Goal: Information Seeking & Learning: Learn about a topic

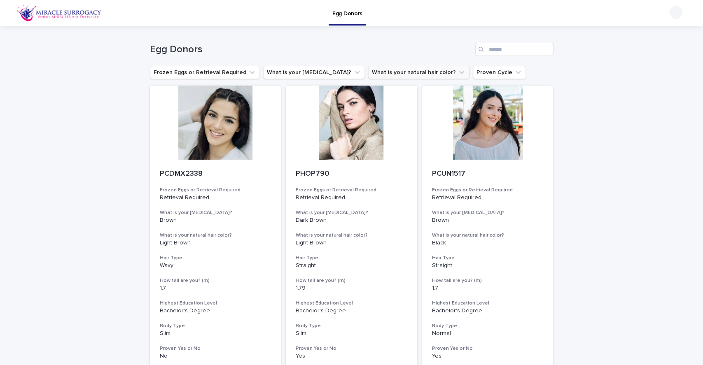
click at [411, 71] on button "What is your natural hair color?" at bounding box center [418, 72] width 101 height 13
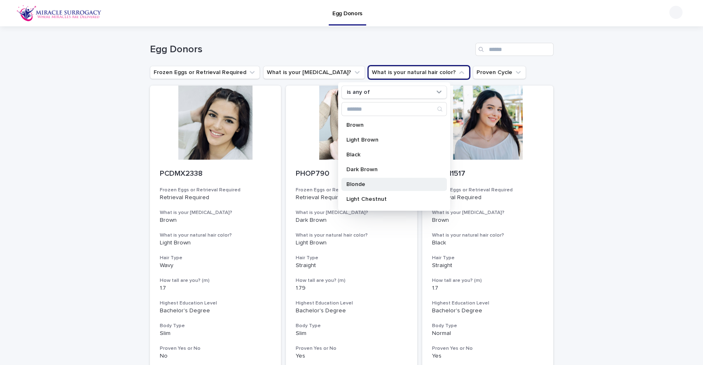
click at [379, 182] on p "Blonde" at bounding box center [389, 185] width 87 height 6
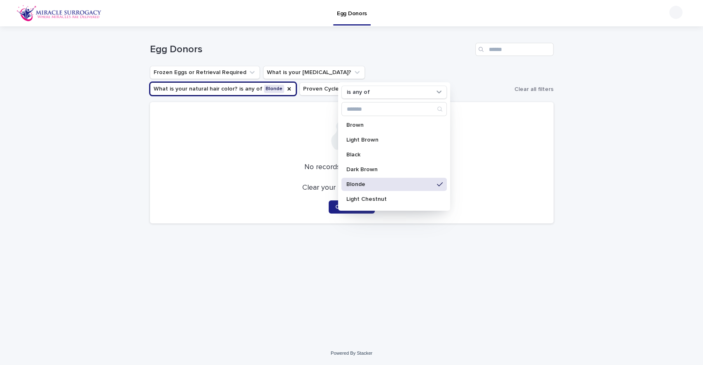
click at [379, 182] on p "Blonde" at bounding box center [389, 185] width 87 height 6
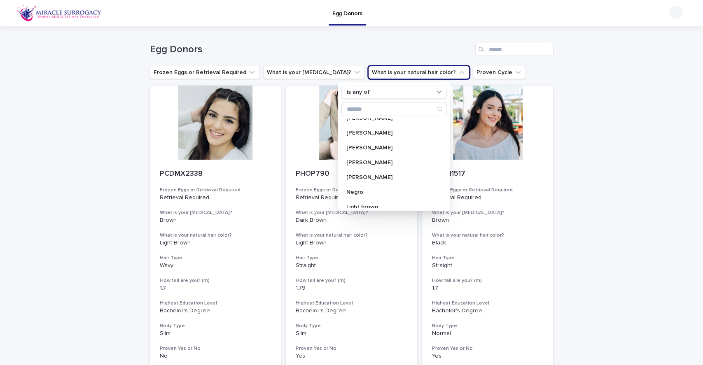
scroll to position [132, 0]
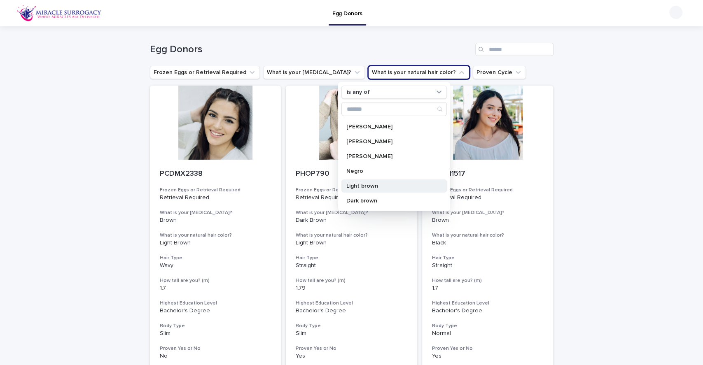
click at [372, 188] on p "Light brown" at bounding box center [389, 186] width 87 height 6
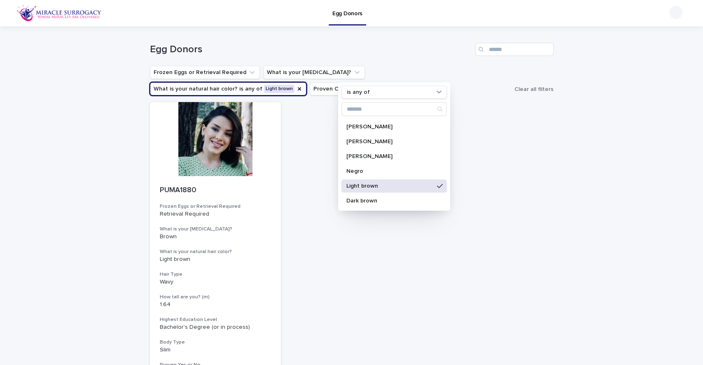
click at [372, 188] on p "Light brown" at bounding box center [389, 186] width 87 height 6
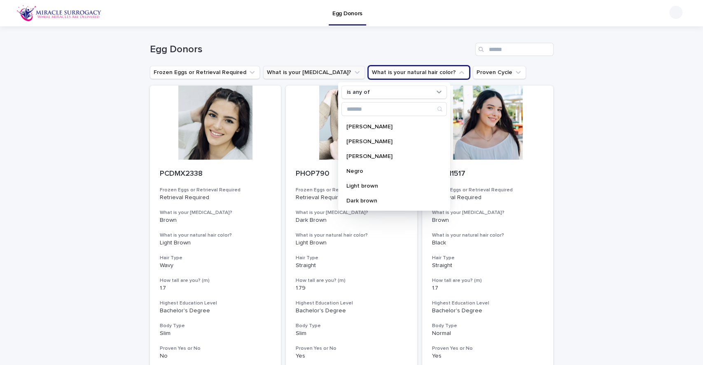
click at [290, 69] on button "What is your [MEDICAL_DATA]?" at bounding box center [314, 72] width 102 height 13
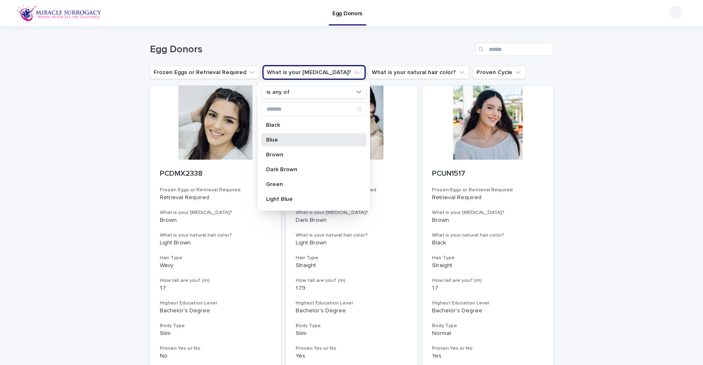
click at [293, 142] on p "Blue" at bounding box center [309, 140] width 87 height 6
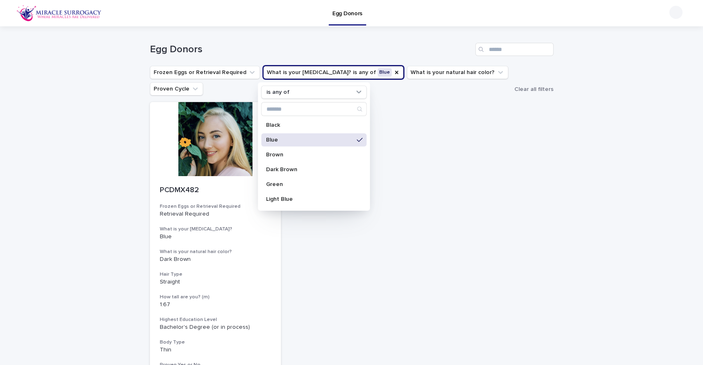
click at [597, 151] on div "Loading... Saving… Loading... Saving… Egg Donors Frozen Eggs or Retrieval Requi…" at bounding box center [351, 237] width 703 height 422
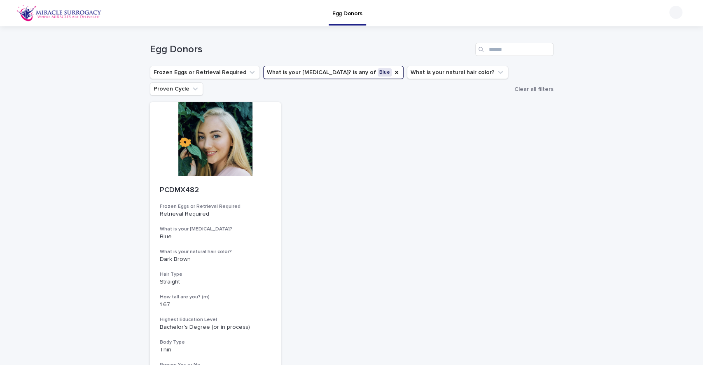
click at [347, 217] on div "PCDMX482 Frozen Eggs or Retrieval Required Retrieval Required What is your eye …" at bounding box center [352, 244] width 404 height 284
click at [395, 73] on icon "What is your eye color?" at bounding box center [396, 72] width 3 height 3
click at [315, 68] on button "What is your [MEDICAL_DATA]?" at bounding box center [314, 72] width 102 height 13
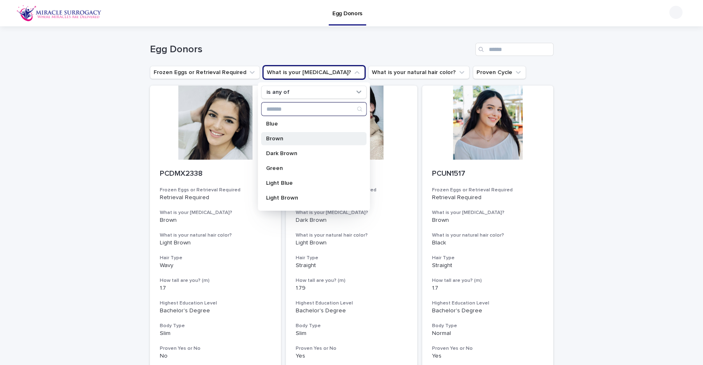
scroll to position [16, 0]
click at [291, 166] on p "Green" at bounding box center [309, 168] width 87 height 6
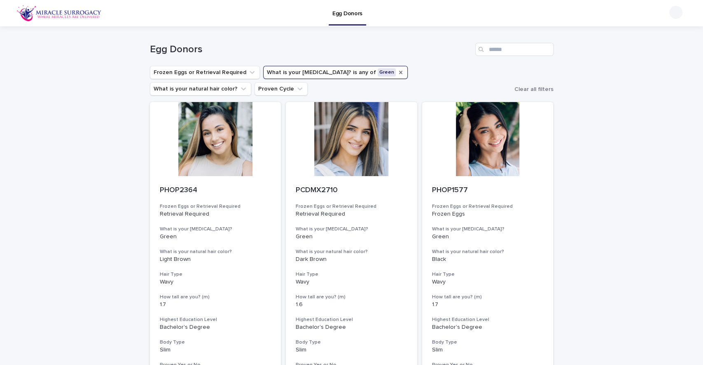
click at [359, 71] on button "What is your eye color? is any of Green" at bounding box center [335, 72] width 145 height 13
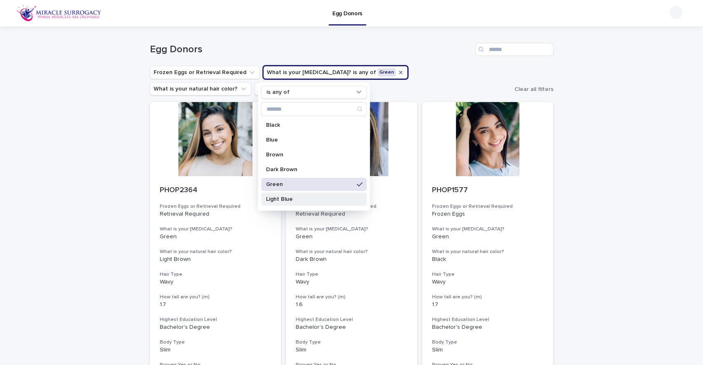
click at [296, 198] on p "Light Blue" at bounding box center [309, 199] width 87 height 6
click at [423, 70] on icon "What is your eye color?" at bounding box center [426, 72] width 7 height 7
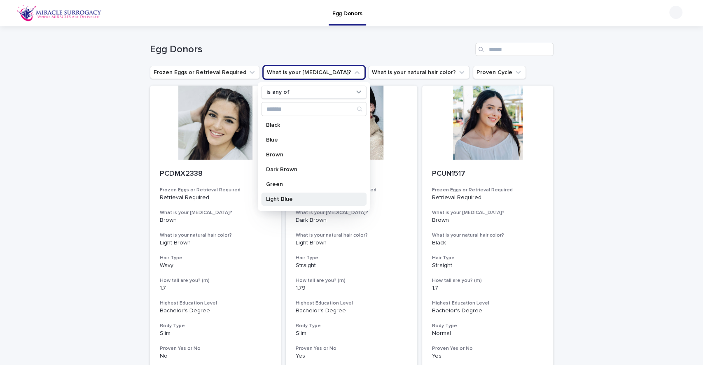
click at [294, 199] on p "Light Blue" at bounding box center [309, 199] width 87 height 6
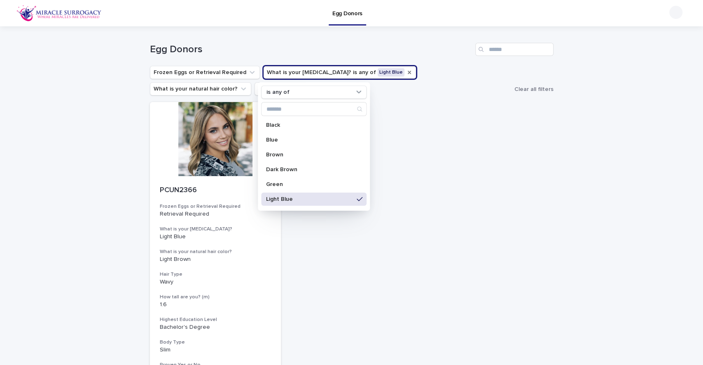
click at [107, 199] on div "Loading... Saving… Loading... Saving… Egg Donors Frozen Eggs or Retrieval Requi…" at bounding box center [351, 237] width 703 height 422
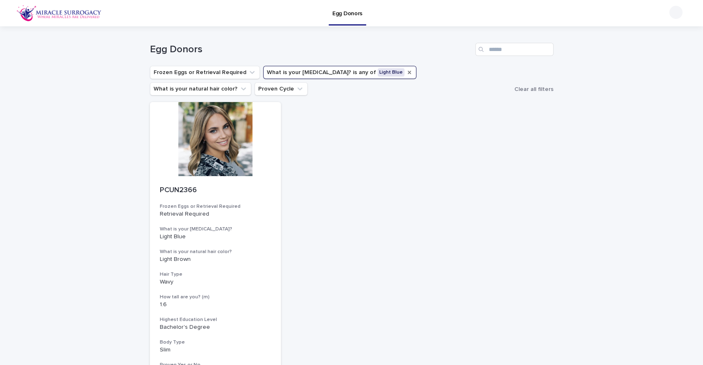
click at [507, 213] on div "PCUN2366 Frozen Eggs or Retrieval Required Retrieval Required What is your eye …" at bounding box center [352, 244] width 404 height 284
click at [406, 71] on icon "What is your eye color?" at bounding box center [409, 72] width 7 height 7
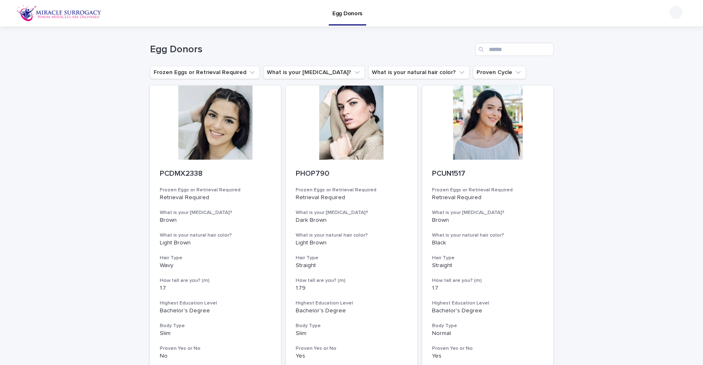
click at [353, 68] on icon "What is your eye color?" at bounding box center [357, 72] width 8 height 8
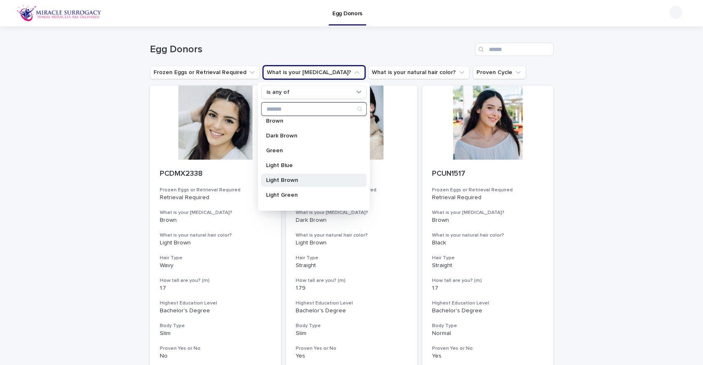
scroll to position [32, 0]
click at [299, 197] on p "Light Green" at bounding box center [309, 197] width 87 height 6
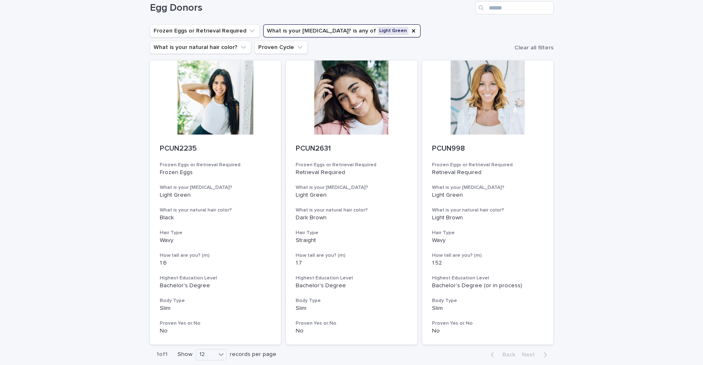
scroll to position [41, 0]
click at [471, 89] on div at bounding box center [487, 98] width 131 height 74
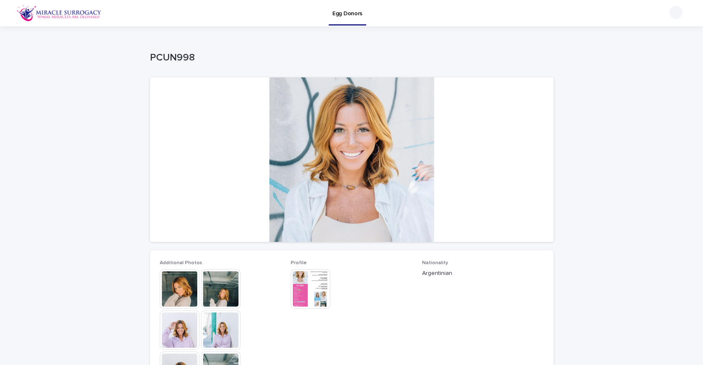
click at [306, 289] on img at bounding box center [311, 289] width 40 height 40
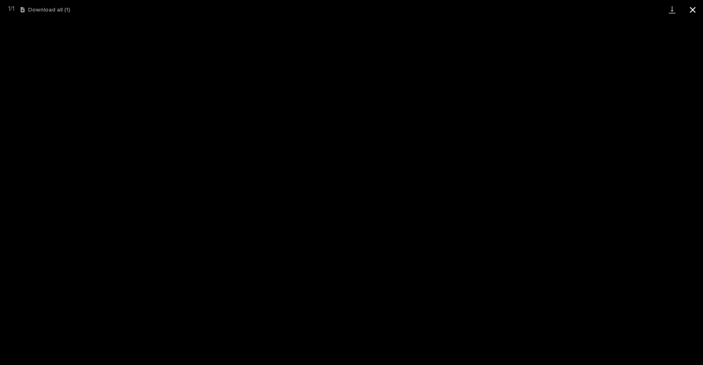
click at [695, 8] on button "Close gallery" at bounding box center [693, 9] width 21 height 19
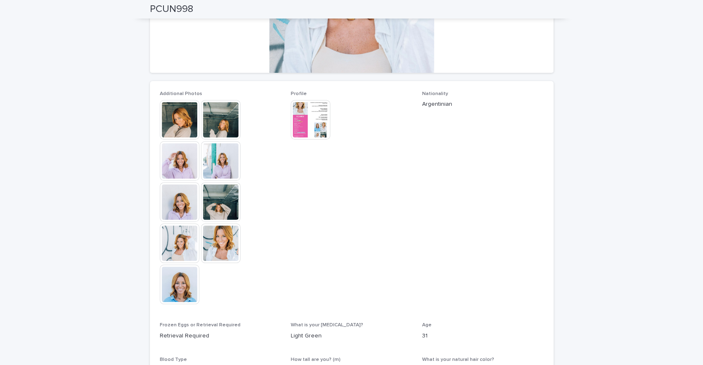
scroll to position [153, 0]
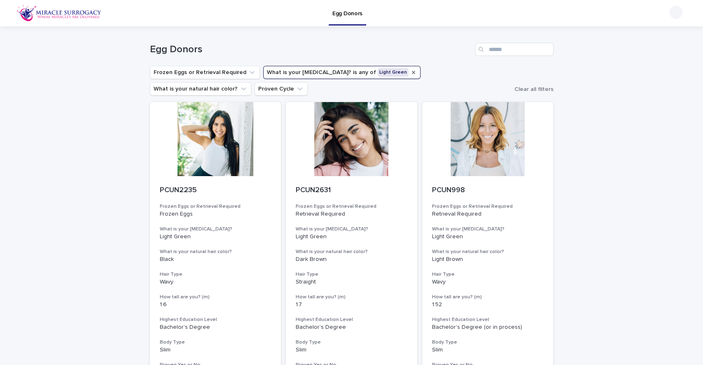
click at [410, 70] on icon "What is your eye color?" at bounding box center [413, 72] width 7 height 7
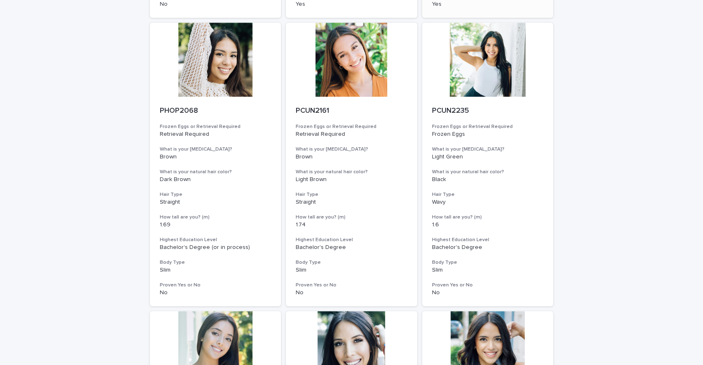
scroll to position [351, 0]
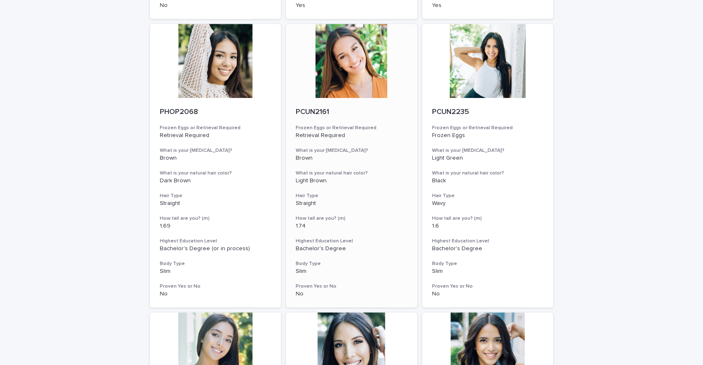
click at [362, 84] on div at bounding box center [351, 61] width 131 height 74
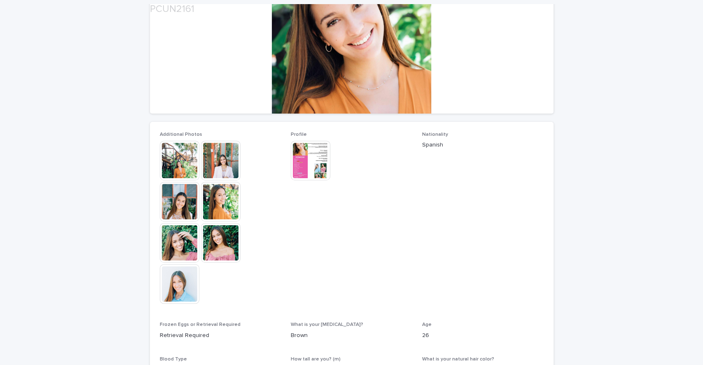
scroll to position [133, 0]
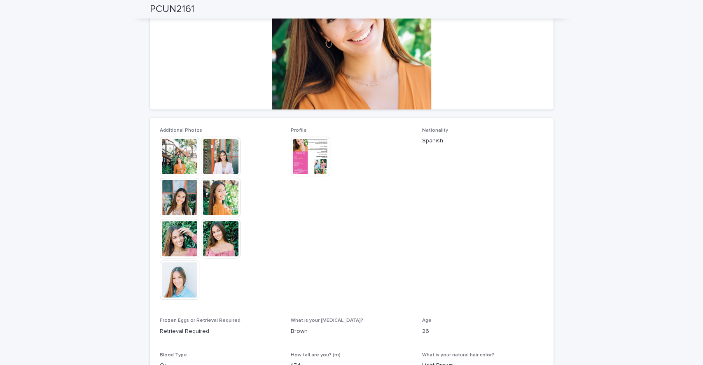
click at [211, 241] on img at bounding box center [221, 239] width 40 height 40
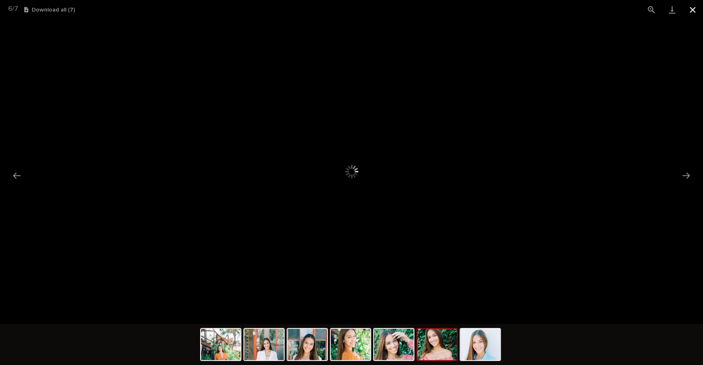
click at [694, 7] on button "Close gallery" at bounding box center [693, 9] width 21 height 19
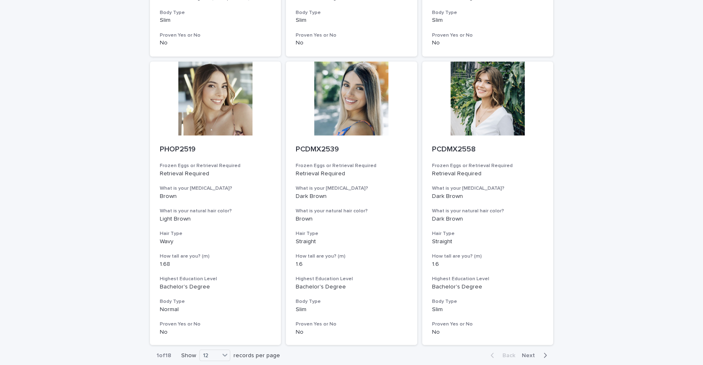
scroll to position [956, 0]
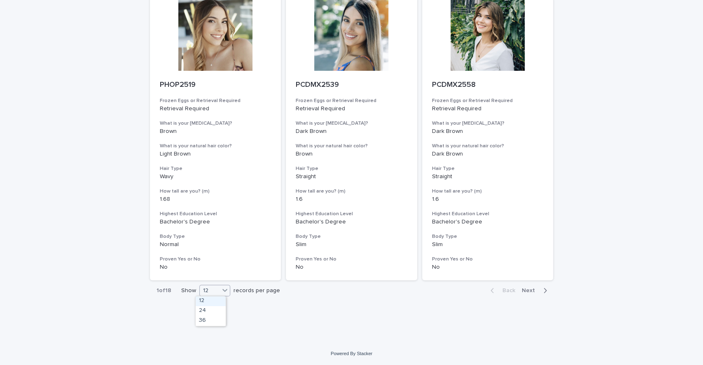
click at [207, 292] on div "12" at bounding box center [210, 291] width 20 height 9
click at [208, 320] on div "36" at bounding box center [211, 321] width 30 height 10
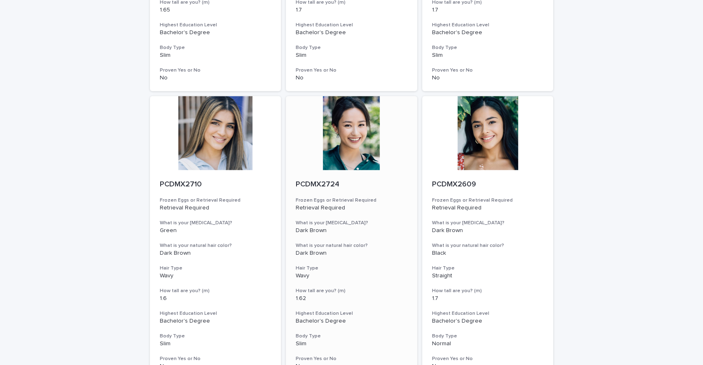
scroll to position [3268, 0]
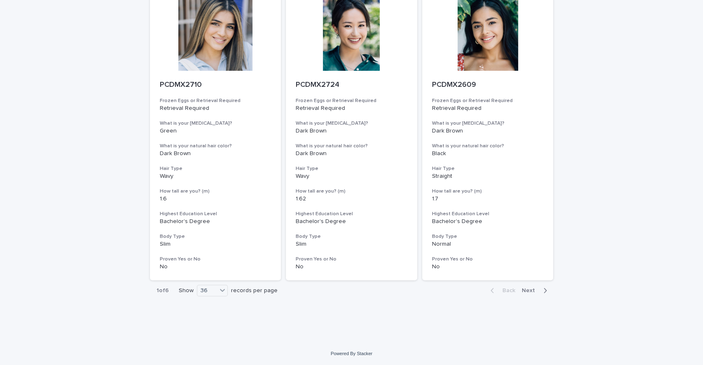
click at [530, 287] on button "Next" at bounding box center [536, 290] width 35 height 7
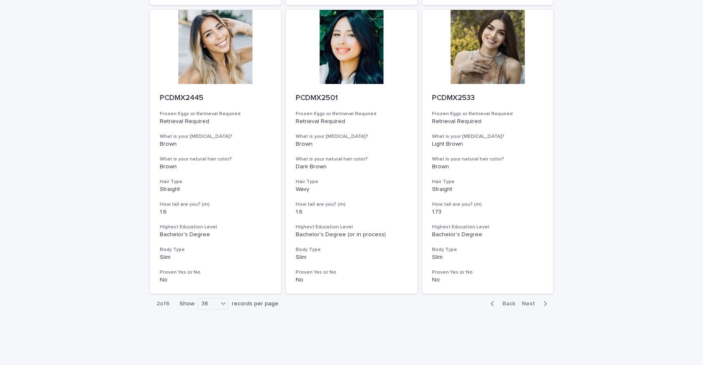
scroll to position [3268, 0]
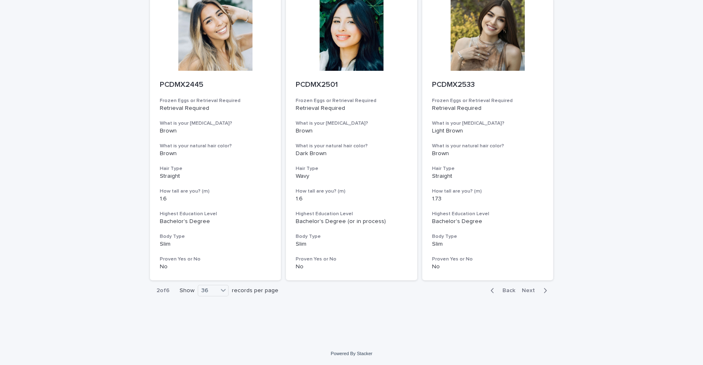
click at [535, 290] on span "Next" at bounding box center [531, 291] width 18 height 6
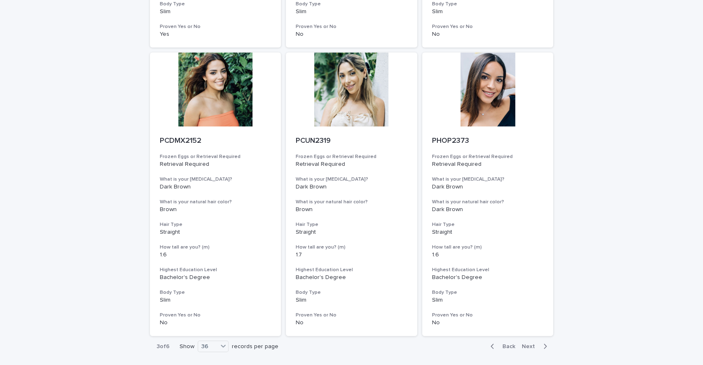
scroll to position [3268, 0]
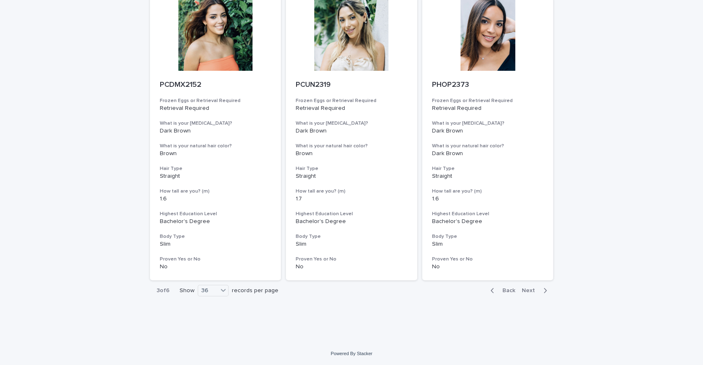
click at [527, 290] on span "Next" at bounding box center [531, 291] width 18 height 6
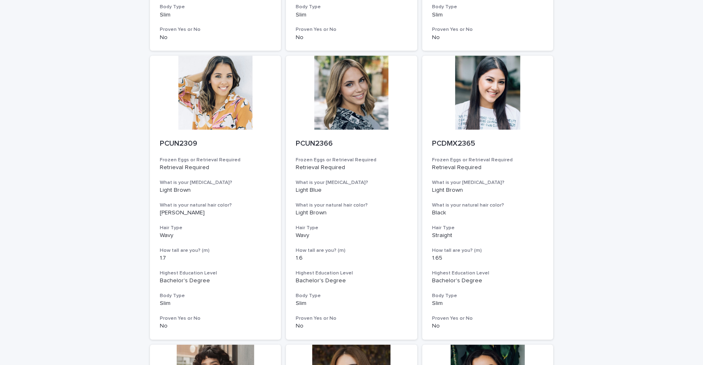
scroll to position [2630, 0]
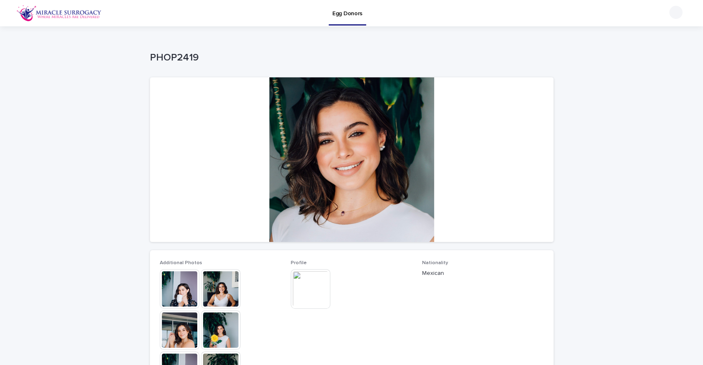
click at [214, 294] on img at bounding box center [221, 289] width 40 height 40
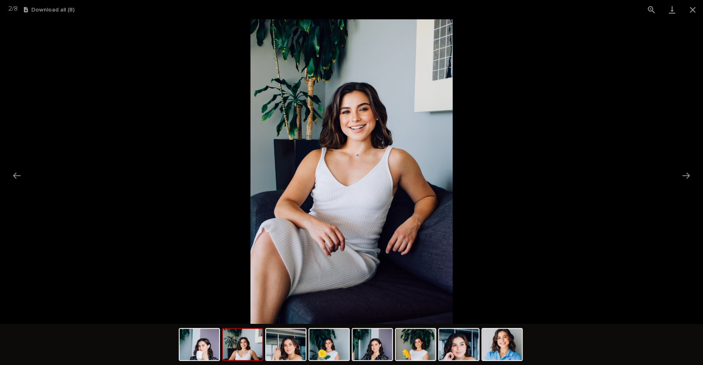
click at [692, 173] on button "Next slide" at bounding box center [686, 176] width 17 height 16
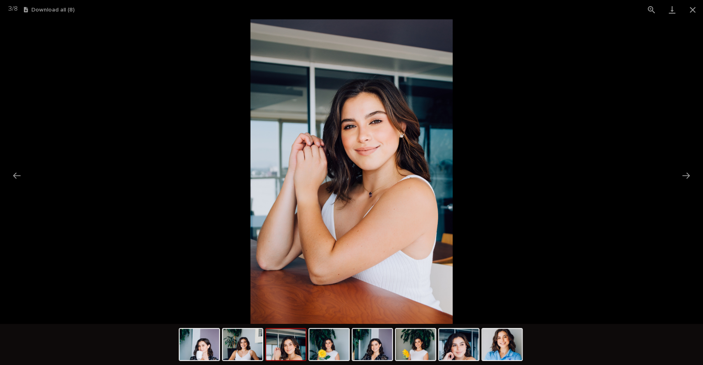
click at [692, 10] on button "Close gallery" at bounding box center [693, 9] width 21 height 19
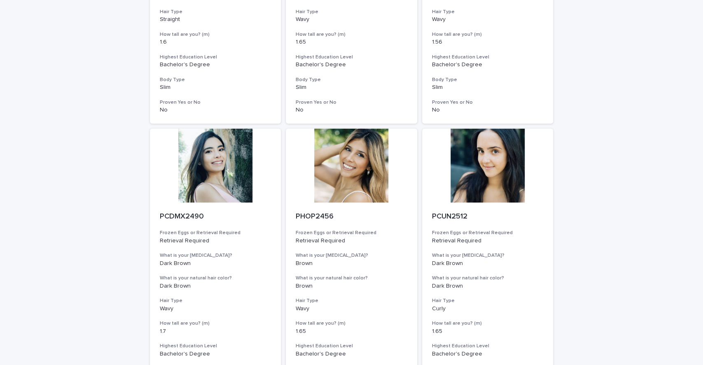
scroll to position [956, 0]
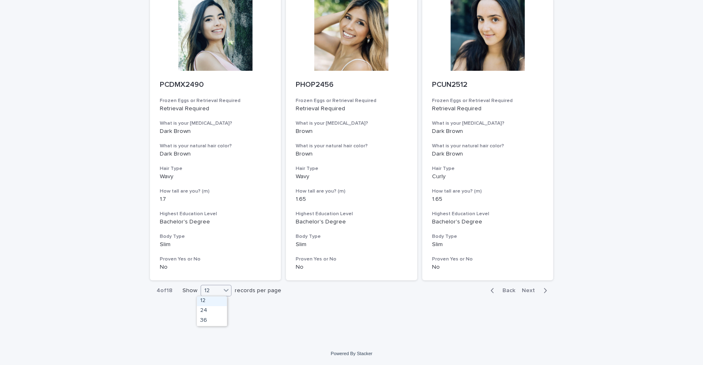
click at [222, 291] on icon at bounding box center [226, 290] width 8 height 8
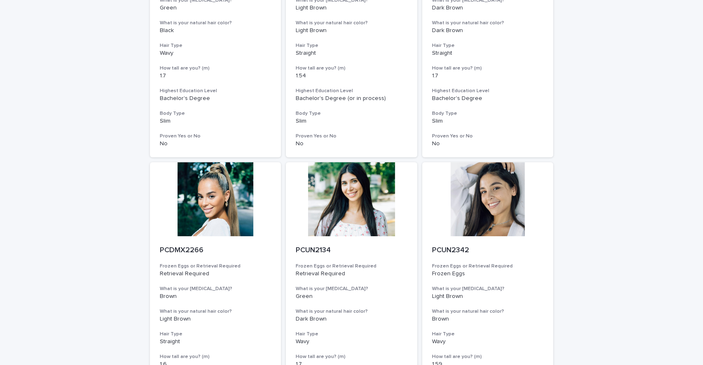
scroll to position [0, 0]
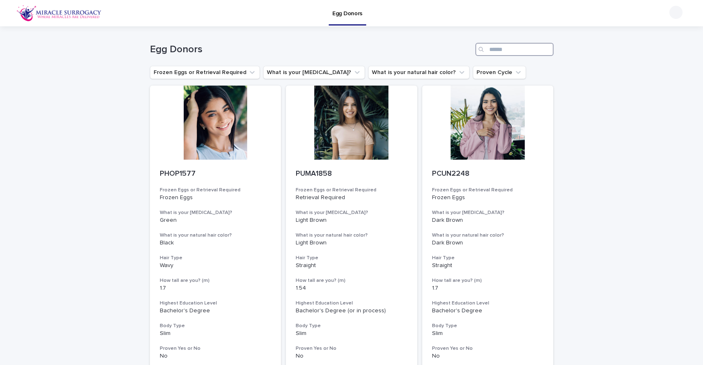
click at [505, 52] on input "Search" at bounding box center [514, 49] width 78 height 13
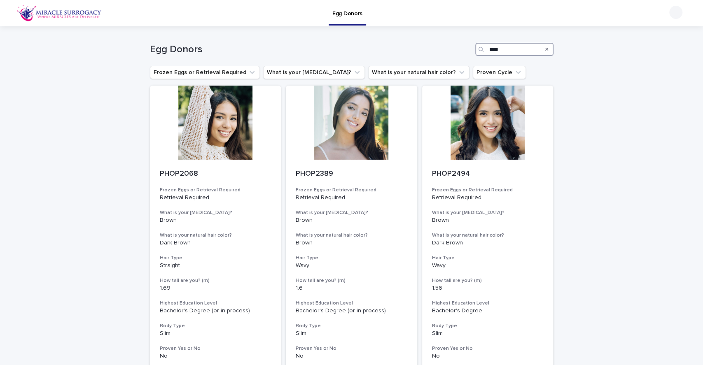
type input "***"
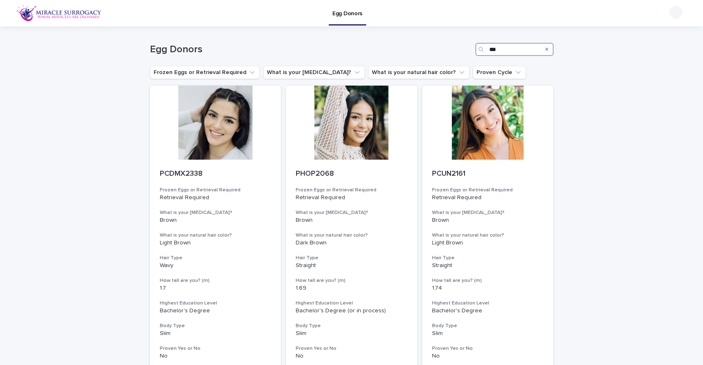
type input "****"
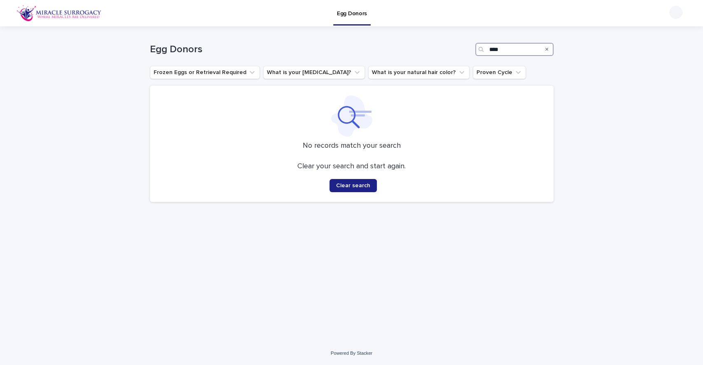
type input "****"
click at [352, 181] on button "Clear search" at bounding box center [353, 185] width 47 height 13
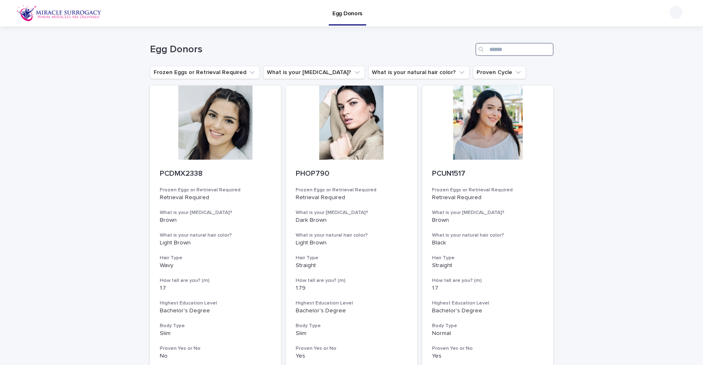
click at [509, 50] on input "Search" at bounding box center [514, 49] width 78 height 13
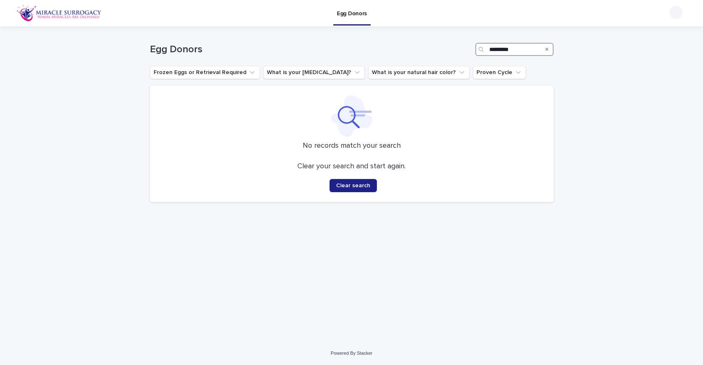
drag, startPoint x: 534, startPoint y: 49, endPoint x: 506, endPoint y: 54, distance: 28.0
click at [506, 54] on input "*********" at bounding box center [514, 49] width 78 height 13
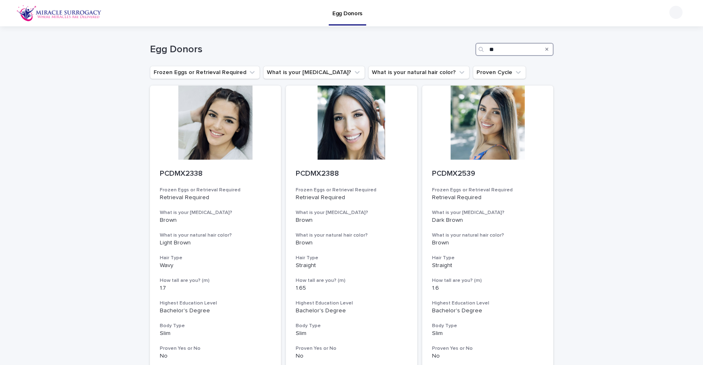
type input "*"
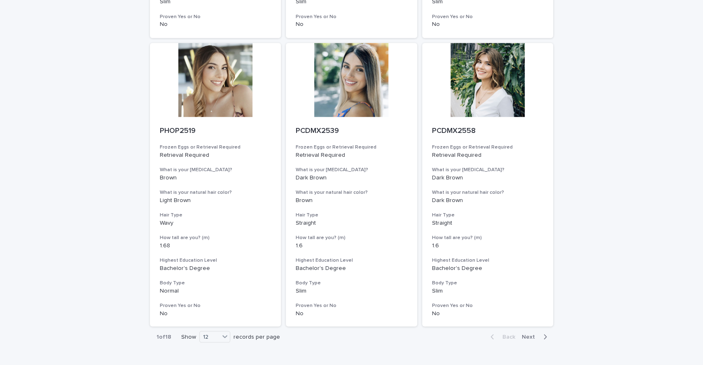
scroll to position [956, 0]
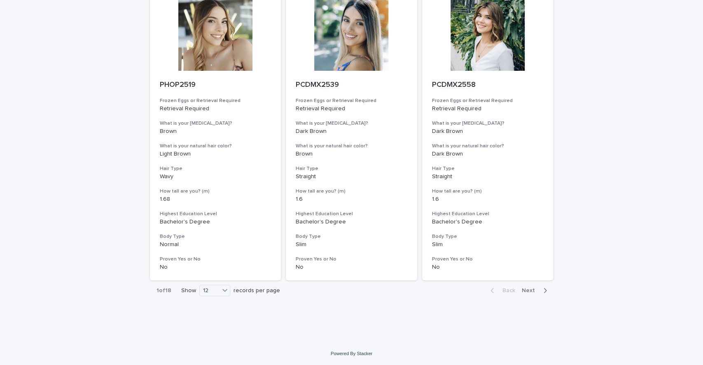
click at [528, 285] on div "Back Next" at bounding box center [519, 291] width 70 height 21
click at [527, 292] on span "Next" at bounding box center [531, 291] width 18 height 6
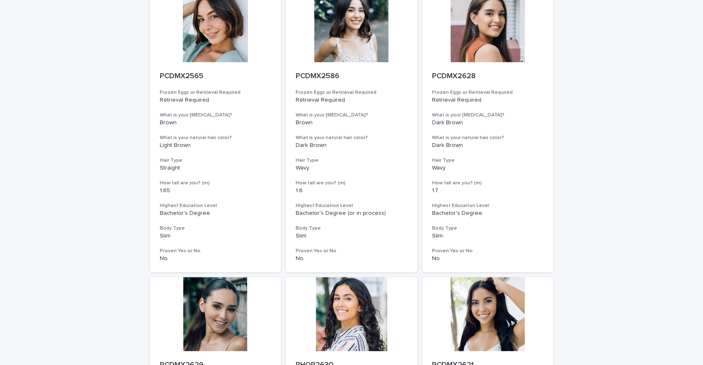
scroll to position [956, 0]
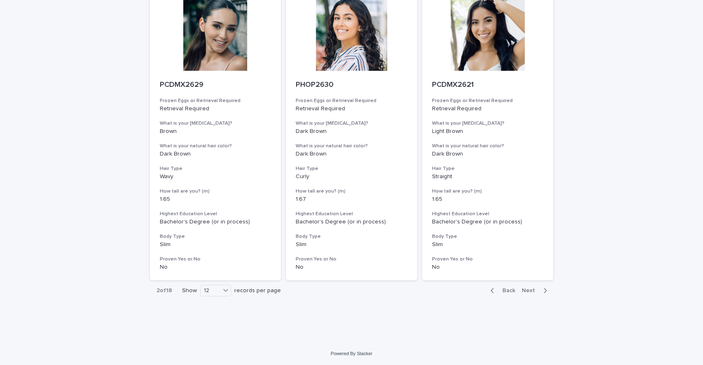
click at [527, 290] on span "Next" at bounding box center [531, 291] width 18 height 6
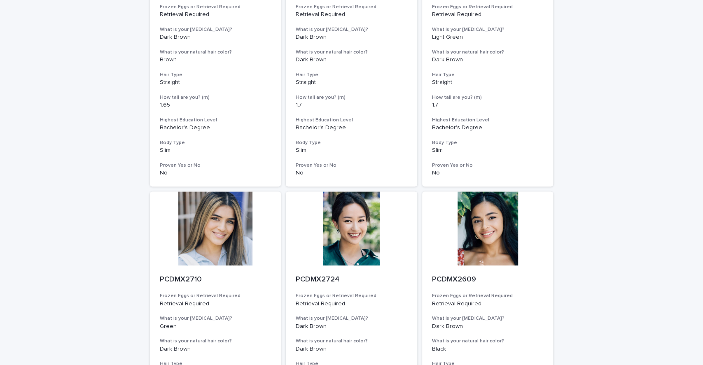
scroll to position [956, 0]
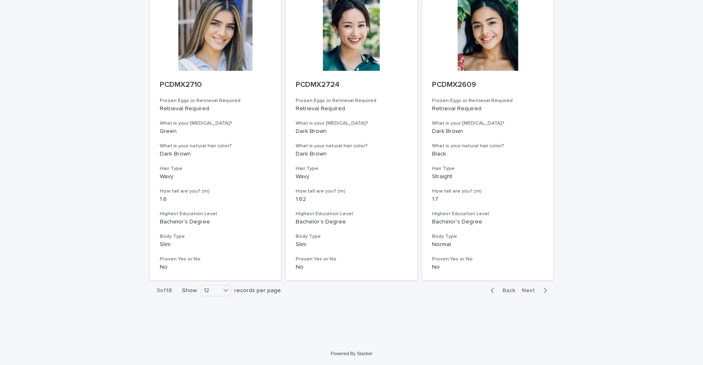
click at [519, 291] on button "Next" at bounding box center [536, 290] width 35 height 7
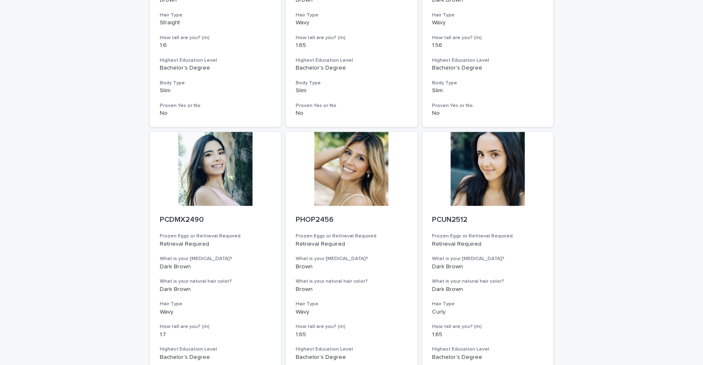
scroll to position [956, 0]
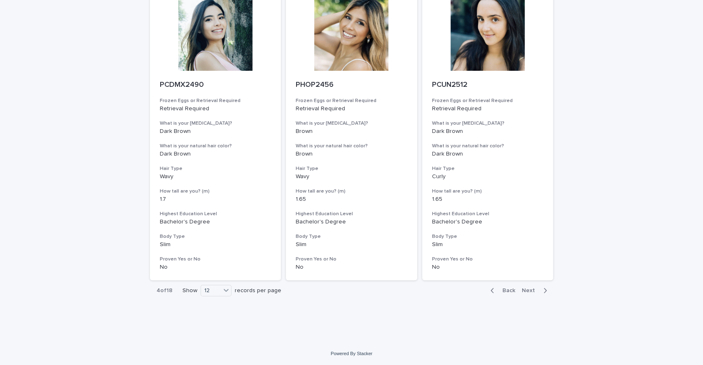
click at [522, 289] on span "Next" at bounding box center [531, 291] width 18 height 6
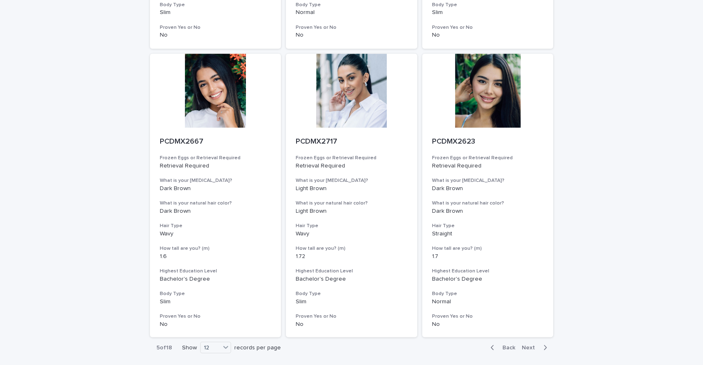
scroll to position [956, 0]
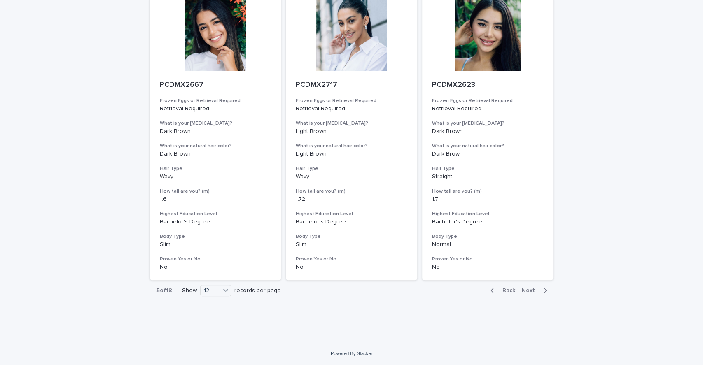
click at [529, 290] on span "Next" at bounding box center [531, 291] width 18 height 6
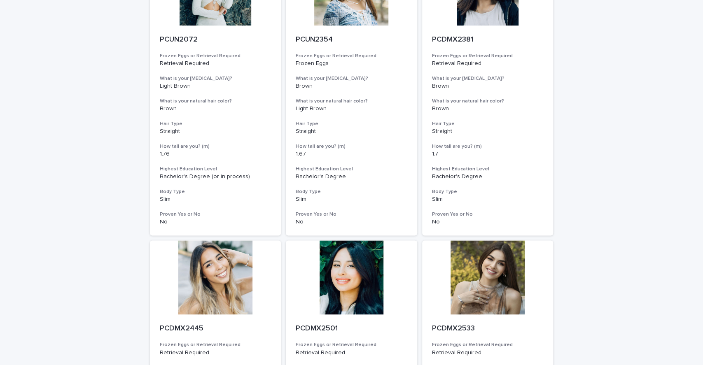
scroll to position [956, 0]
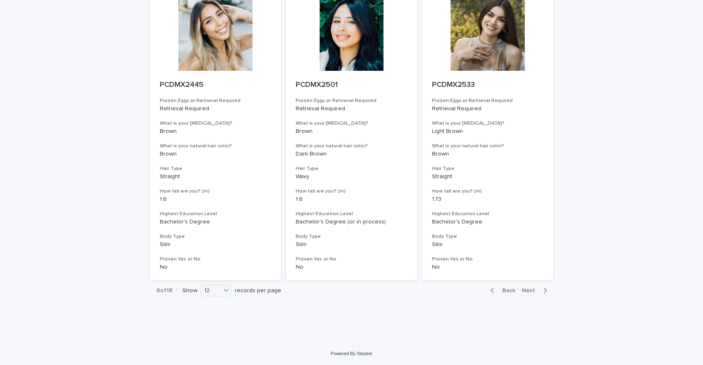
click at [523, 290] on span "Next" at bounding box center [531, 291] width 18 height 6
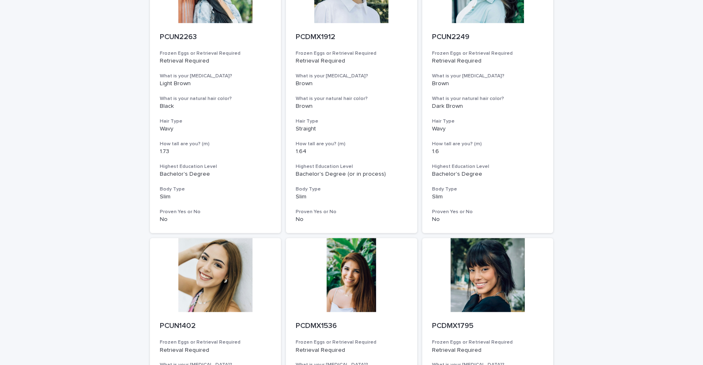
scroll to position [956, 0]
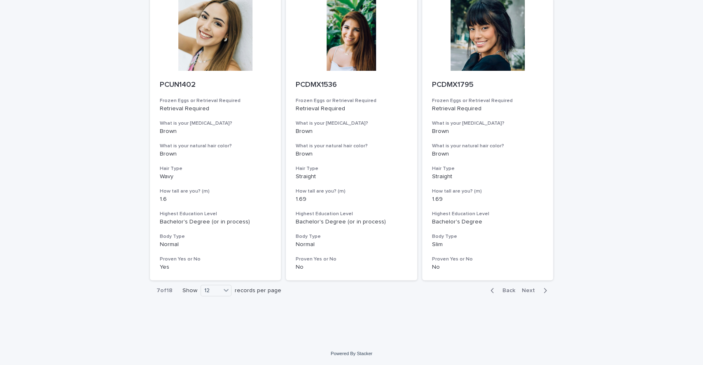
click at [526, 292] on span "Next" at bounding box center [531, 291] width 18 height 6
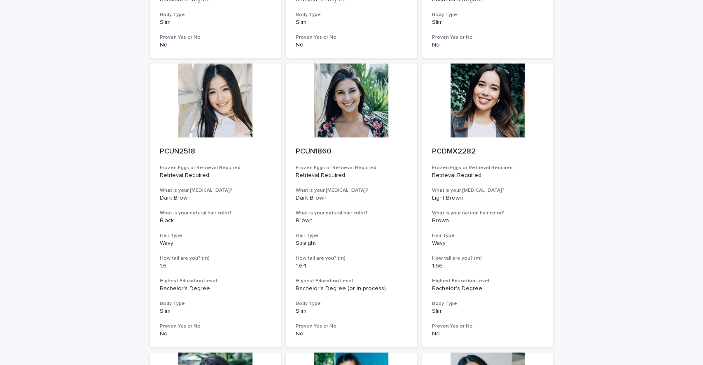
scroll to position [956, 0]
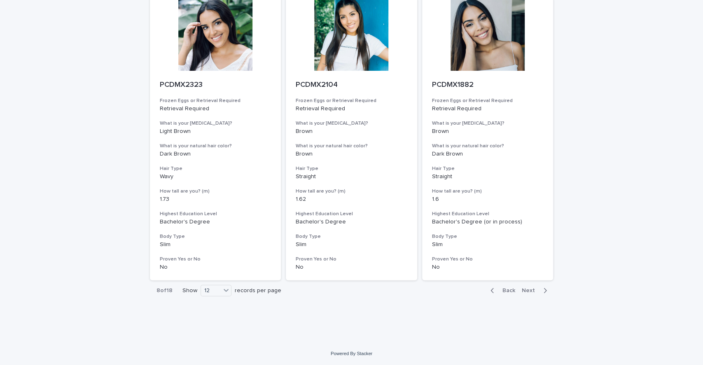
click at [527, 290] on span "Next" at bounding box center [531, 291] width 18 height 6
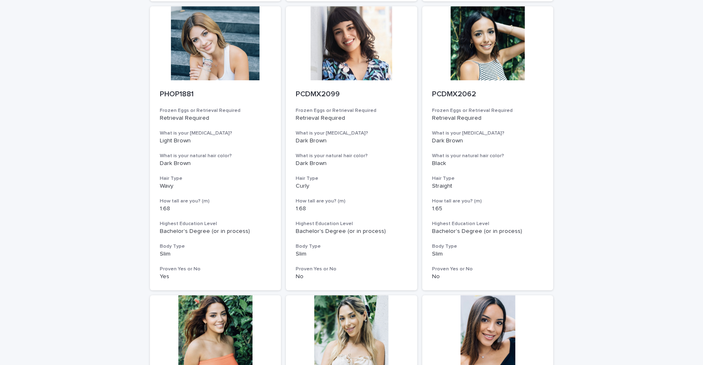
scroll to position [956, 0]
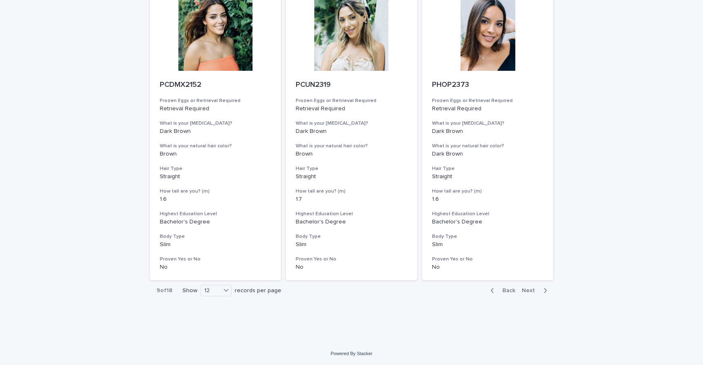
click at [526, 292] on span "Next" at bounding box center [531, 291] width 18 height 6
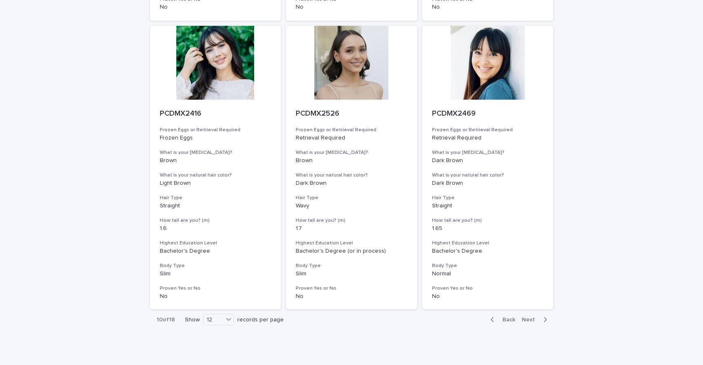
scroll to position [956, 0]
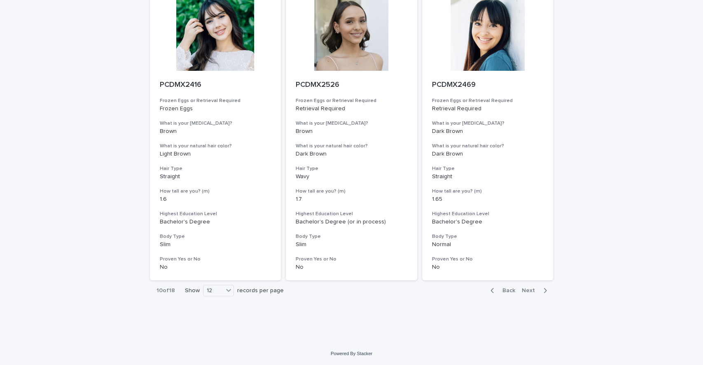
click at [523, 288] on span "Next" at bounding box center [531, 291] width 18 height 6
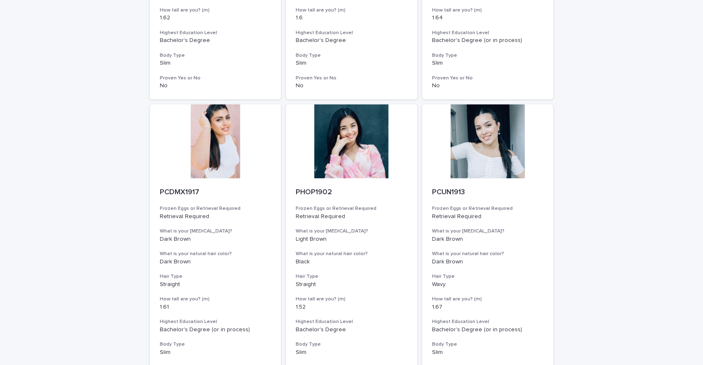
scroll to position [956, 0]
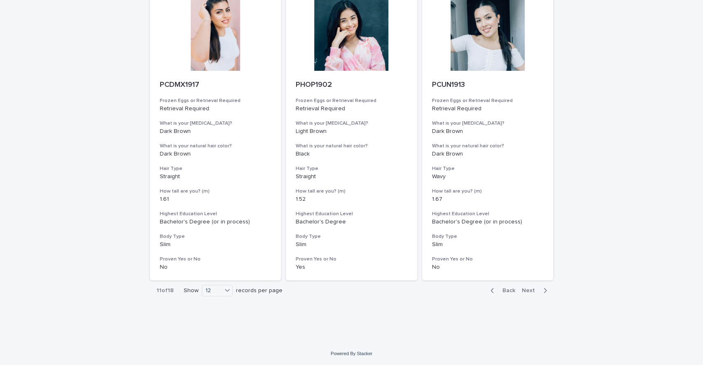
click at [525, 292] on span "Next" at bounding box center [531, 291] width 18 height 6
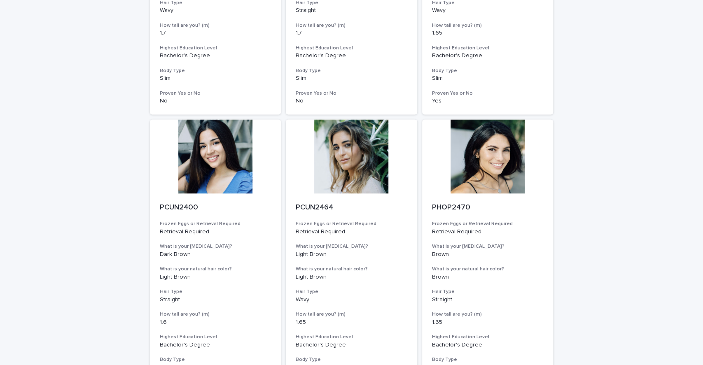
scroll to position [956, 0]
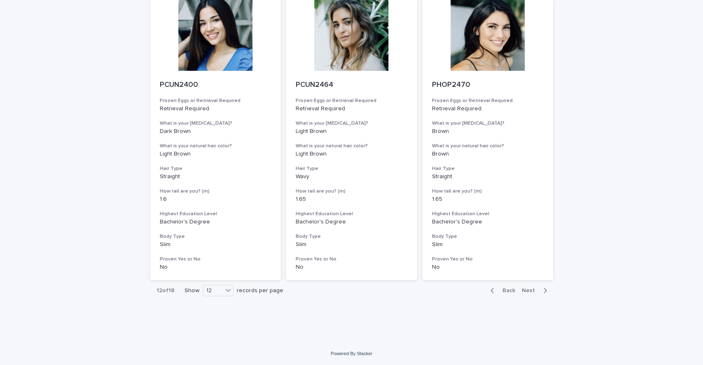
click at [524, 290] on span "Next" at bounding box center [531, 291] width 18 height 6
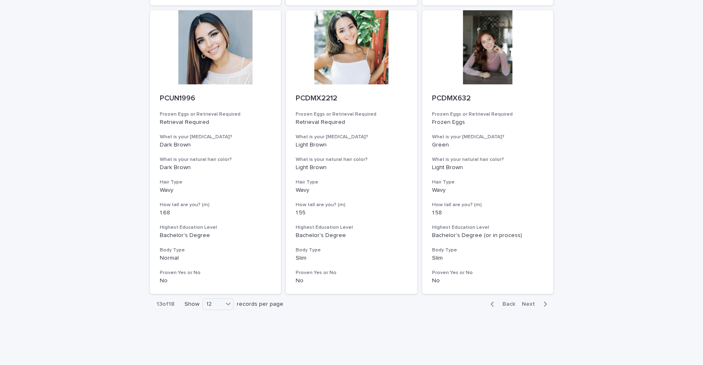
scroll to position [956, 0]
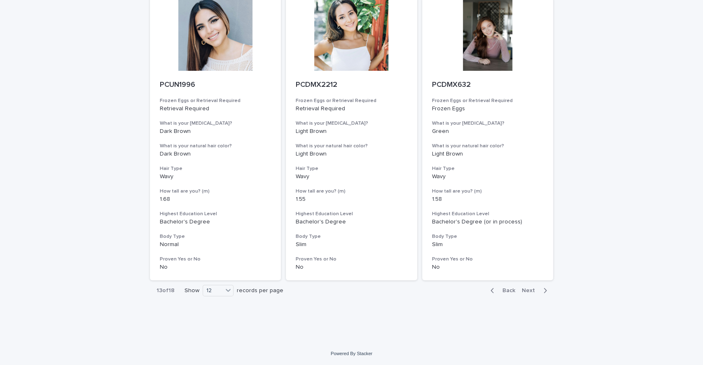
click at [527, 288] on span "Next" at bounding box center [531, 291] width 18 height 6
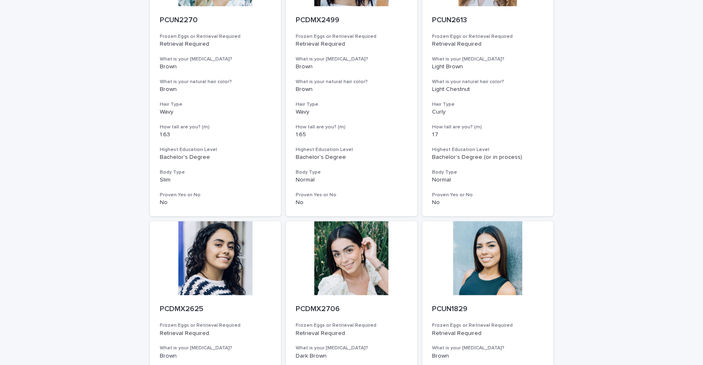
scroll to position [956, 0]
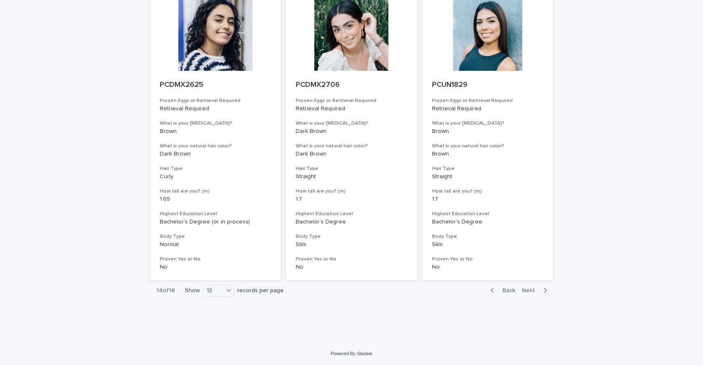
click at [528, 288] on span "Next" at bounding box center [531, 291] width 18 height 6
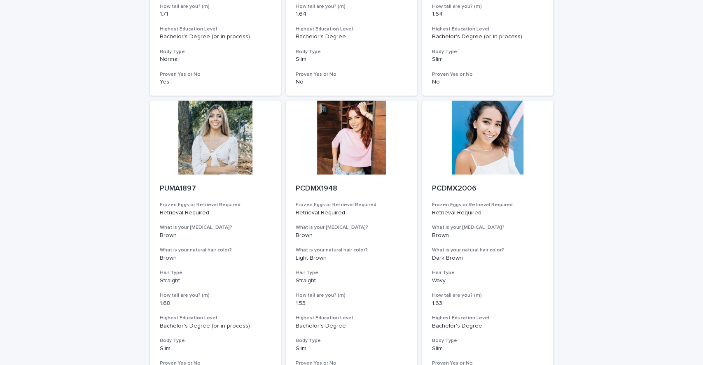
scroll to position [956, 0]
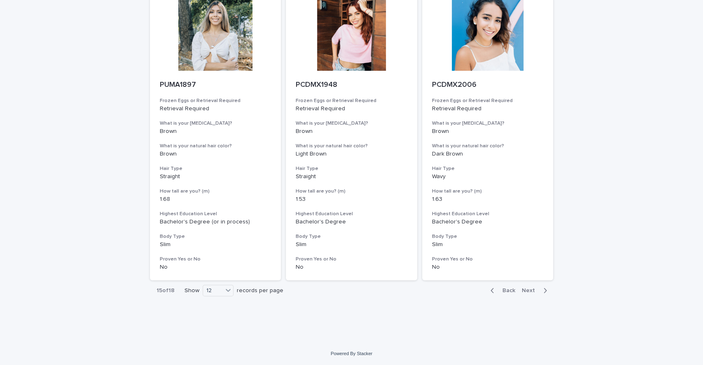
click at [529, 292] on span "Next" at bounding box center [531, 291] width 18 height 6
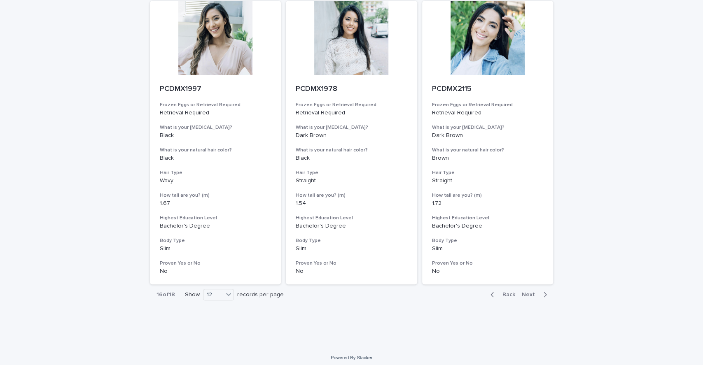
scroll to position [956, 0]
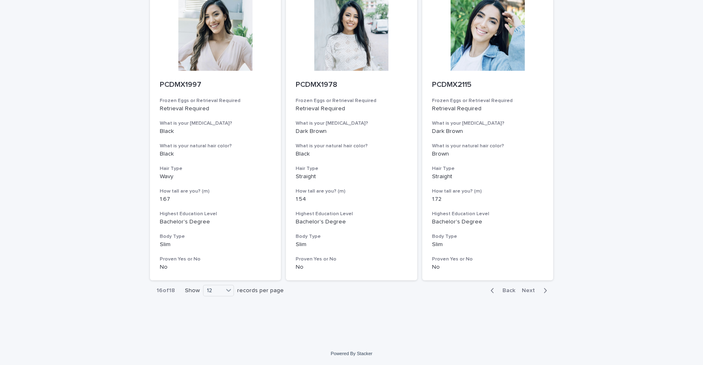
click at [527, 286] on div "Back Next" at bounding box center [519, 291] width 70 height 21
click at [527, 289] on span "Next" at bounding box center [531, 291] width 18 height 6
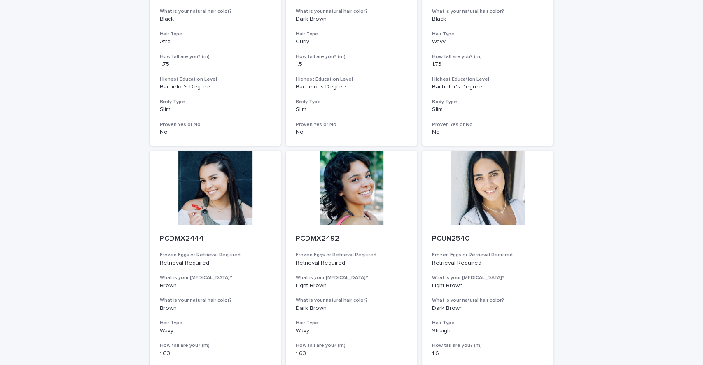
scroll to position [956, 0]
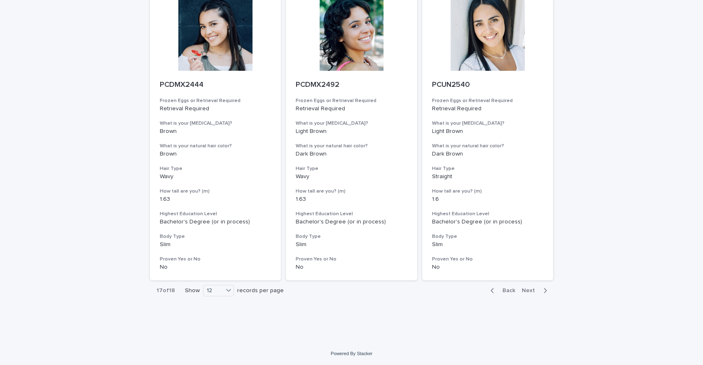
click at [527, 285] on div "Back Next" at bounding box center [519, 291] width 70 height 21
click at [526, 291] on span "Next" at bounding box center [531, 291] width 18 height 6
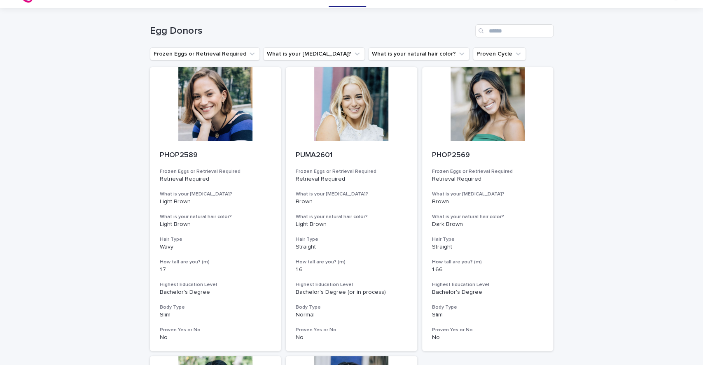
scroll to position [17, 0]
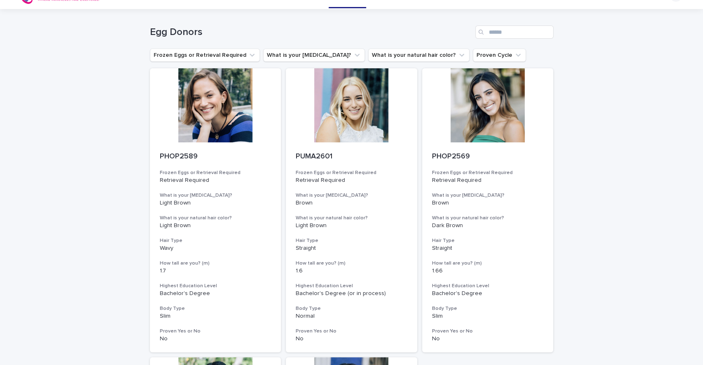
click at [206, 80] on div at bounding box center [215, 105] width 131 height 74
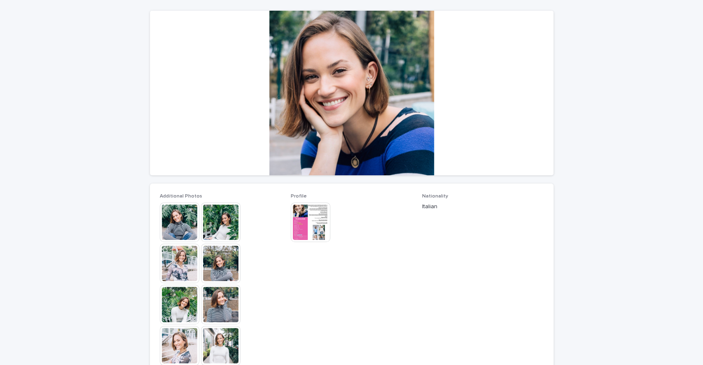
scroll to position [75, 0]
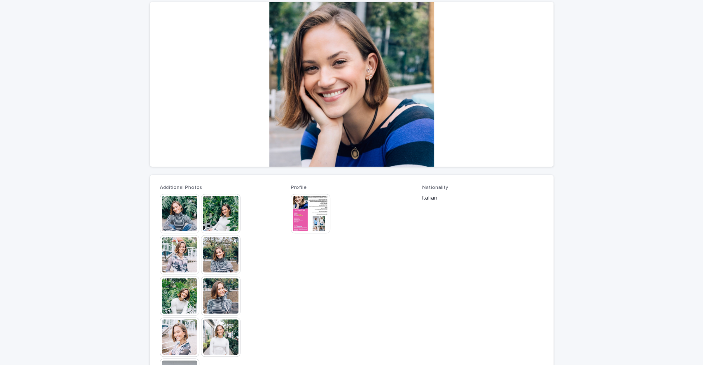
click at [215, 293] on img at bounding box center [221, 296] width 40 height 40
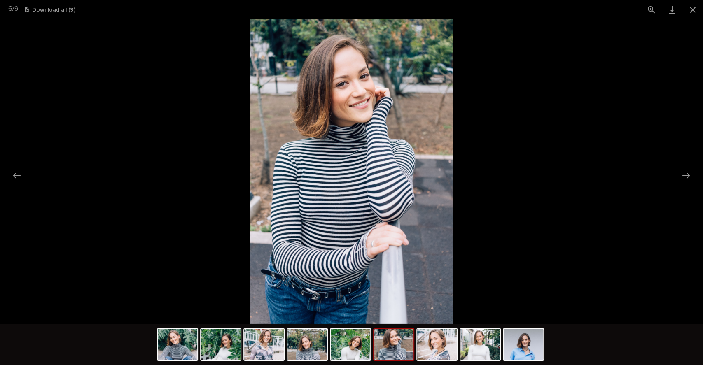
click at [442, 354] on img at bounding box center [437, 344] width 40 height 31
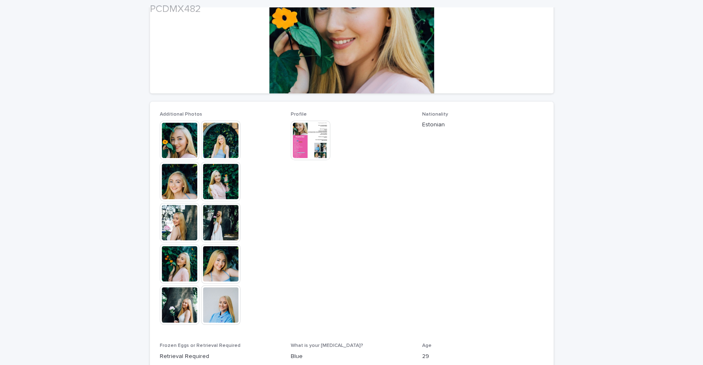
scroll to position [149, 0]
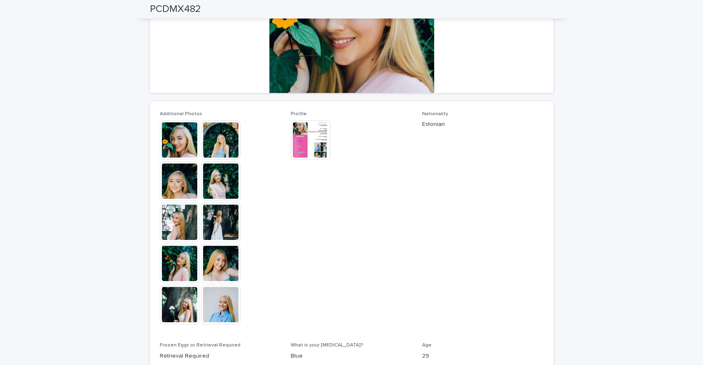
click at [212, 258] on img at bounding box center [221, 264] width 40 height 40
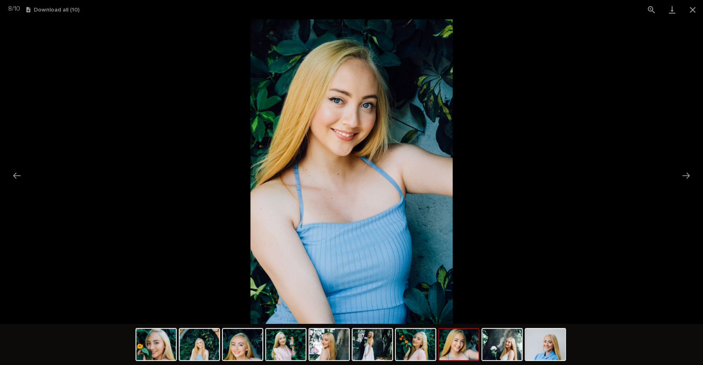
click at [683, 172] on button "Next slide" at bounding box center [686, 176] width 17 height 16
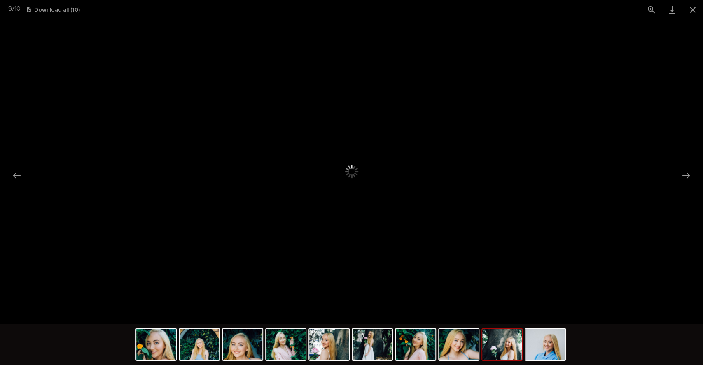
click at [692, 10] on button "Close gallery" at bounding box center [693, 9] width 21 height 19
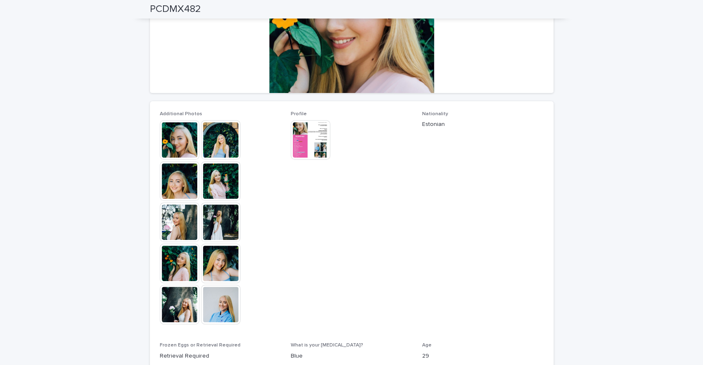
click at [373, 187] on span "Profile This file cannot be opened Download File" at bounding box center [352, 222] width 122 height 222
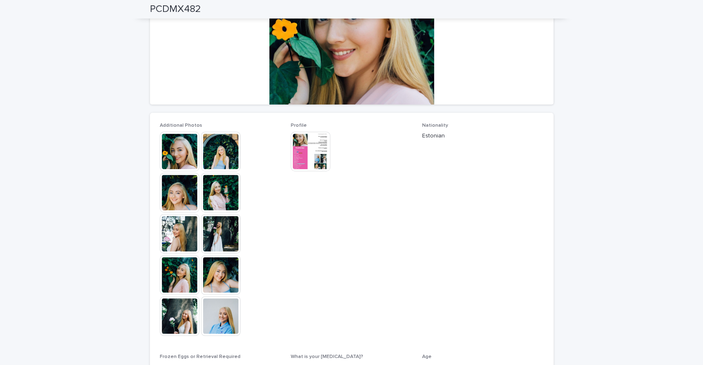
scroll to position [134, 0]
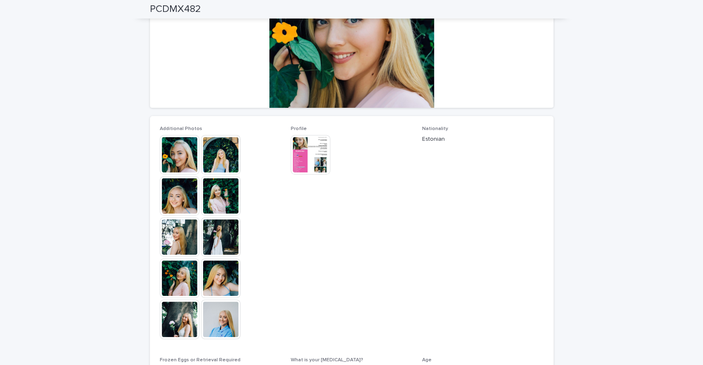
click at [298, 161] on img at bounding box center [311, 155] width 40 height 40
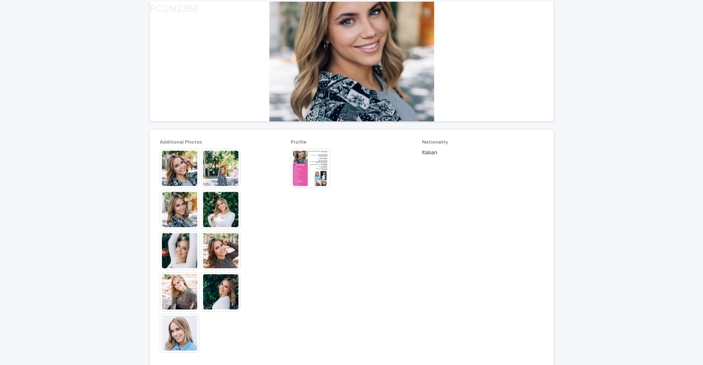
scroll to position [135, 0]
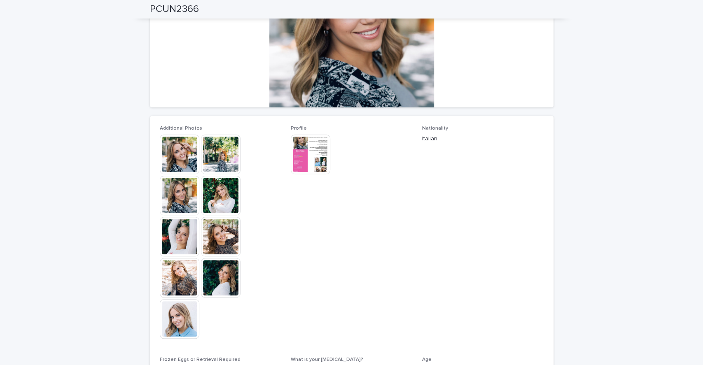
click at [175, 284] on img at bounding box center [180, 278] width 40 height 40
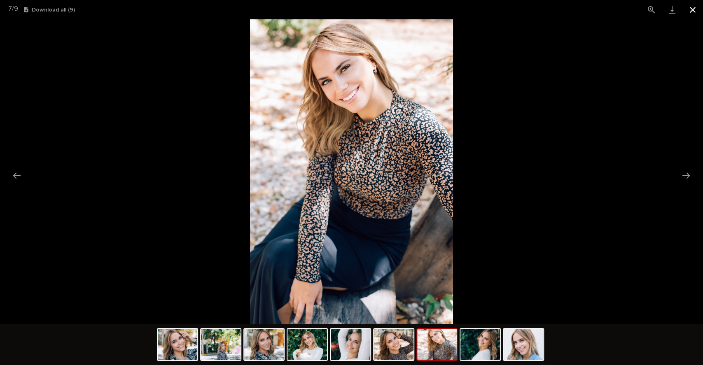
click at [696, 5] on button "Close gallery" at bounding box center [693, 9] width 21 height 19
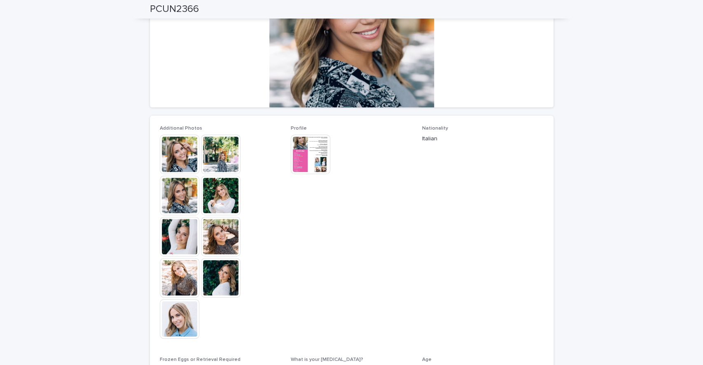
click at [226, 192] on img at bounding box center [221, 196] width 40 height 40
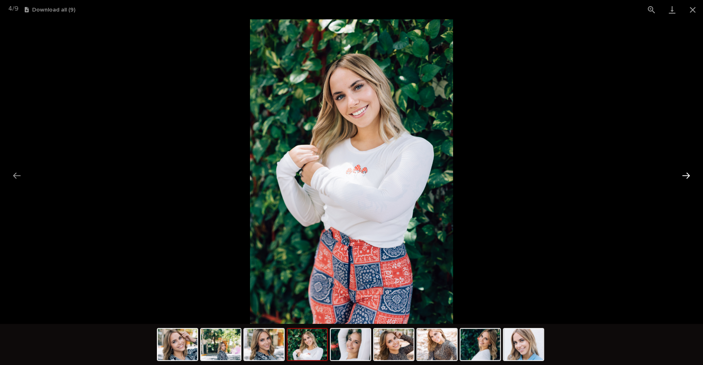
click at [685, 171] on button "Next slide" at bounding box center [686, 176] width 17 height 16
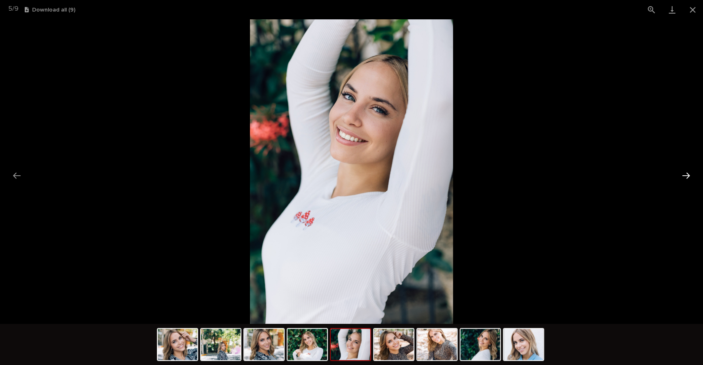
click at [685, 171] on button "Next slide" at bounding box center [686, 176] width 17 height 16
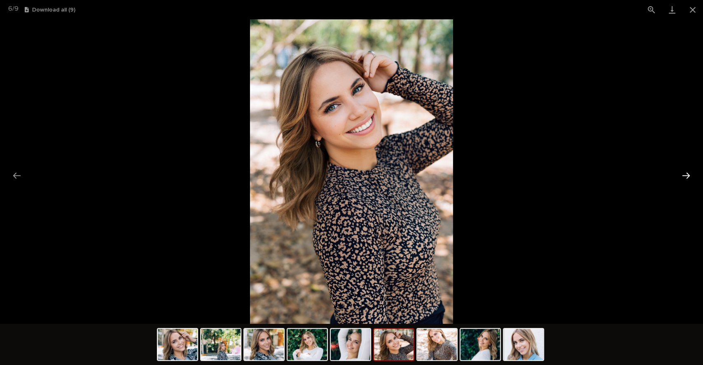
click at [685, 171] on button "Next slide" at bounding box center [686, 176] width 17 height 16
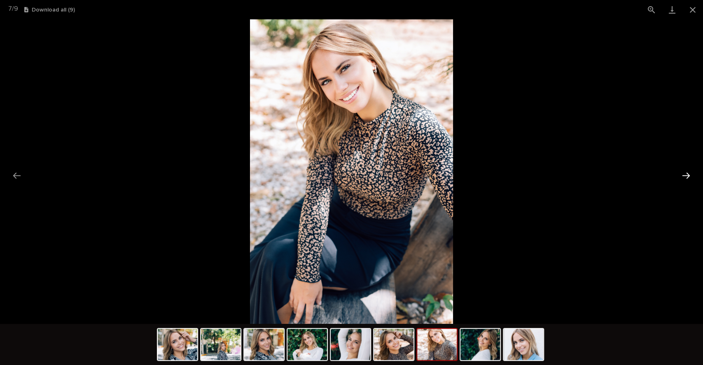
click at [685, 171] on button "Next slide" at bounding box center [686, 176] width 17 height 16
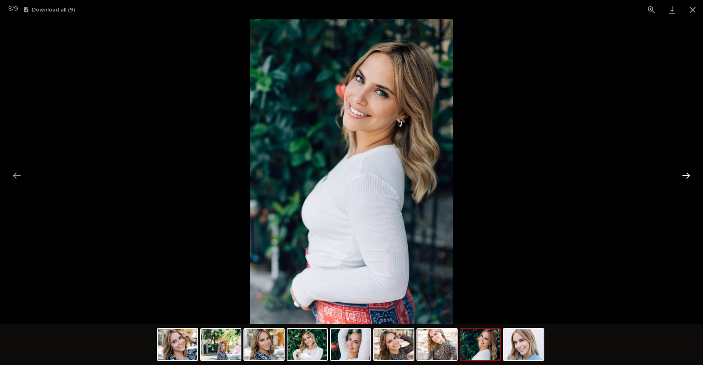
click at [685, 171] on button "Next slide" at bounding box center [686, 176] width 17 height 16
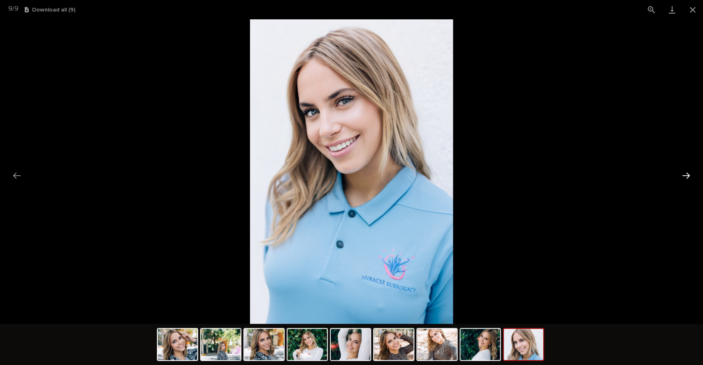
click at [685, 171] on button "Next slide" at bounding box center [686, 176] width 17 height 16
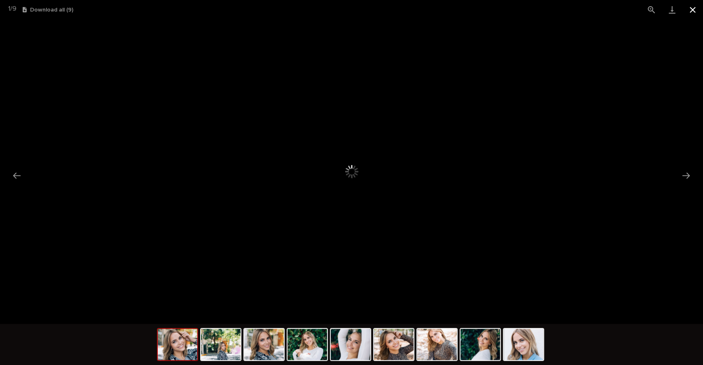
click at [689, 9] on button "Close gallery" at bounding box center [693, 9] width 21 height 19
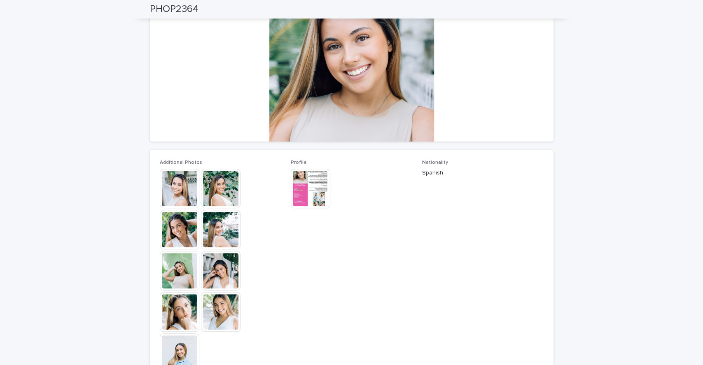
scroll to position [84, 0]
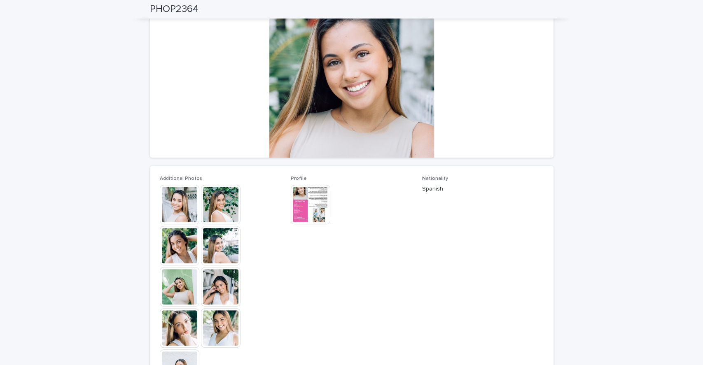
click at [169, 248] on img at bounding box center [180, 246] width 40 height 40
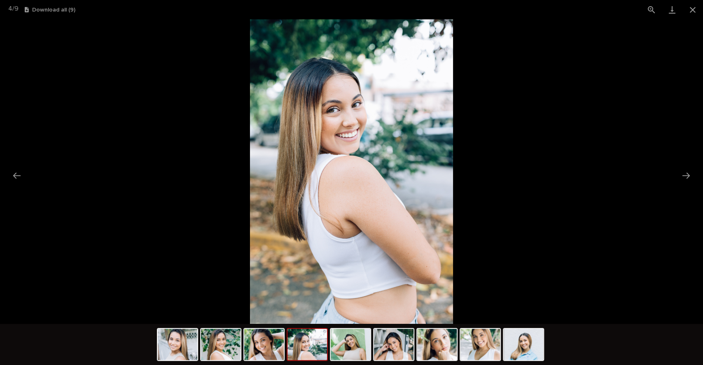
click at [694, 5] on button "Close gallery" at bounding box center [693, 9] width 21 height 19
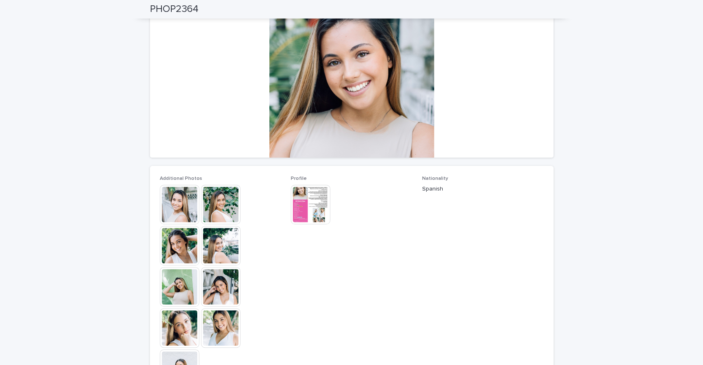
click at [299, 213] on img at bounding box center [311, 205] width 40 height 40
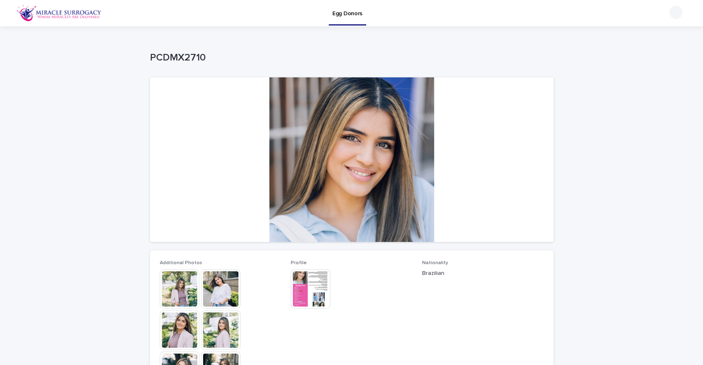
click at [173, 289] on img at bounding box center [180, 289] width 40 height 40
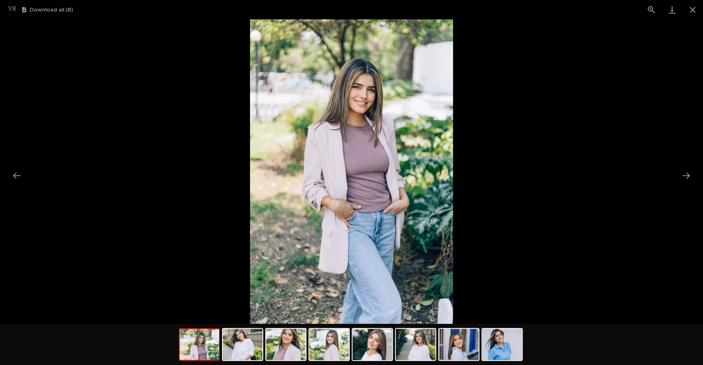
click at [689, 176] on button "Next slide" at bounding box center [686, 176] width 17 height 16
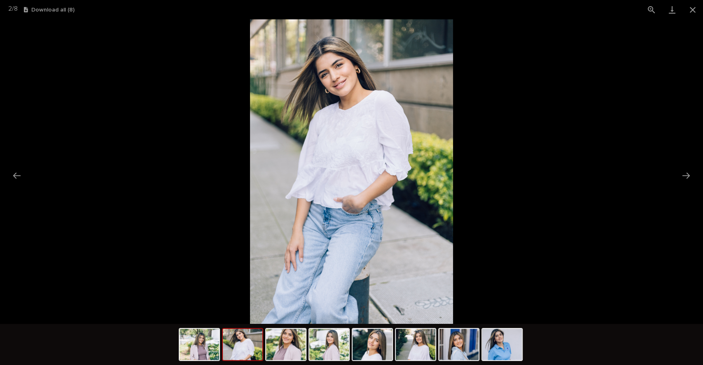
click at [688, 176] on button "Next slide" at bounding box center [686, 176] width 17 height 16
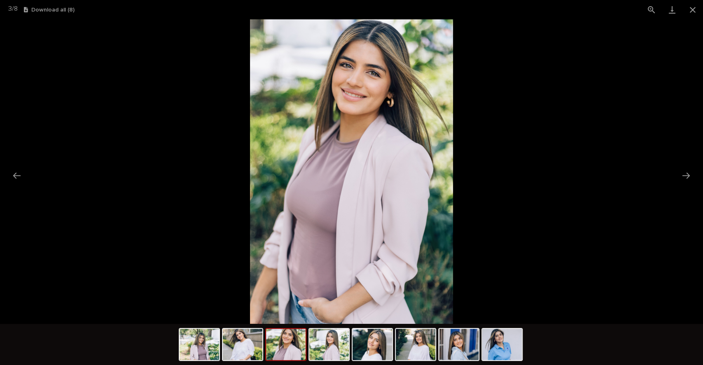
click at [688, 176] on button "Next slide" at bounding box center [686, 176] width 17 height 16
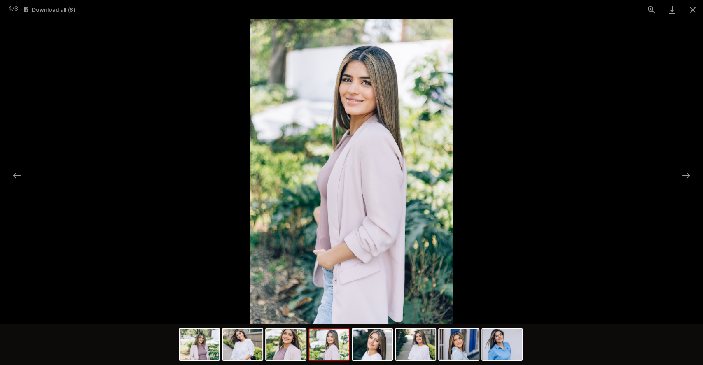
click at [688, 176] on button "Next slide" at bounding box center [686, 176] width 17 height 16
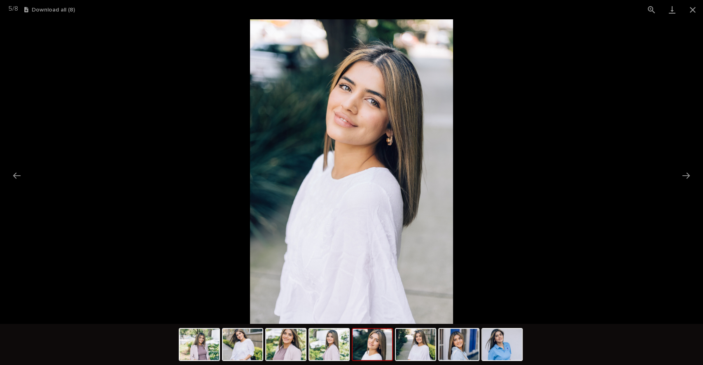
click at [688, 176] on button "Next slide" at bounding box center [686, 176] width 17 height 16
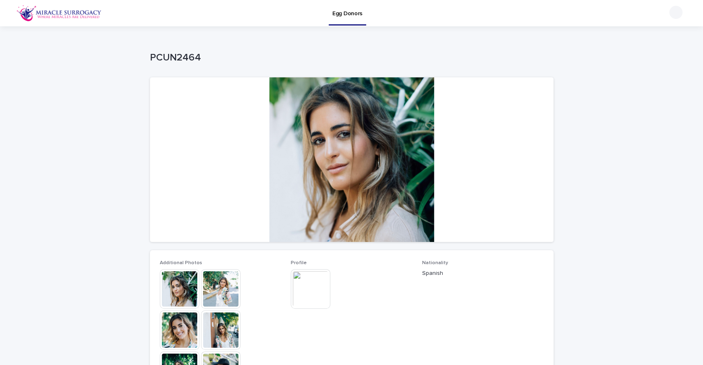
click at [206, 295] on img at bounding box center [221, 289] width 40 height 40
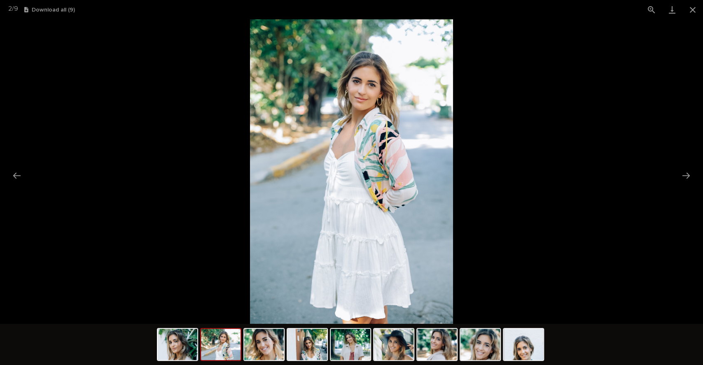
click at [688, 177] on button "Next slide" at bounding box center [686, 176] width 17 height 16
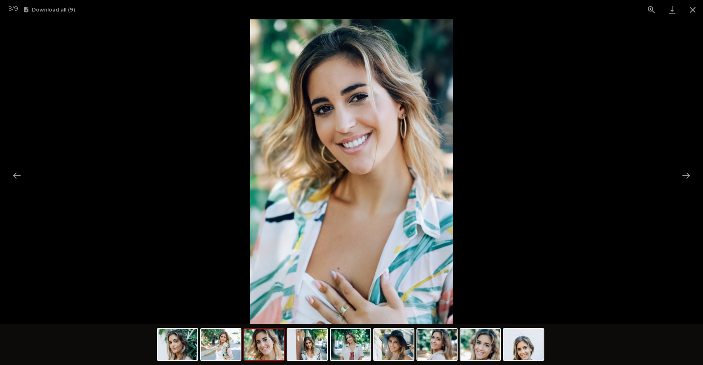
click at [688, 177] on button "Next slide" at bounding box center [686, 176] width 17 height 16
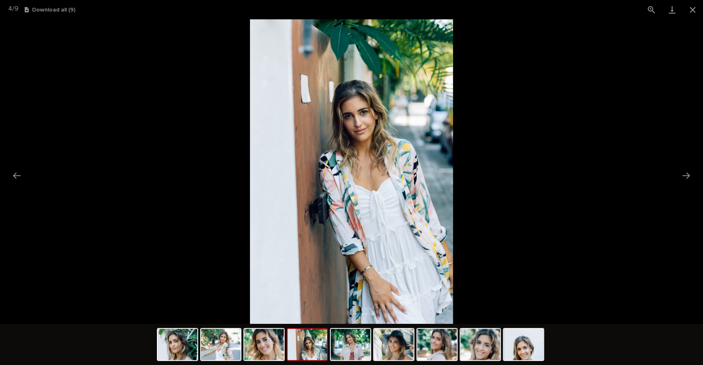
click at [688, 178] on button "Next slide" at bounding box center [686, 176] width 17 height 16
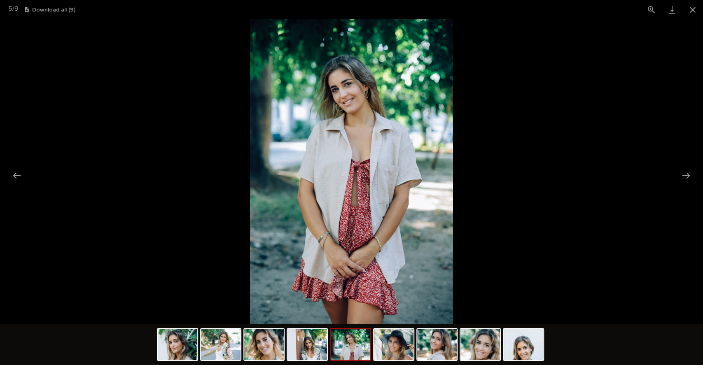
click at [688, 178] on button "Next slide" at bounding box center [686, 176] width 17 height 16
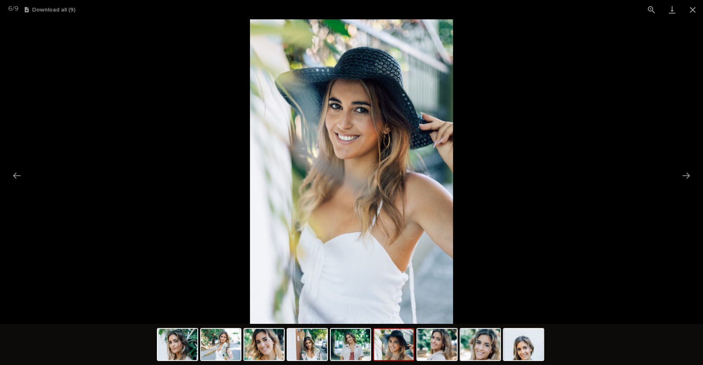
click at [688, 178] on button "Next slide" at bounding box center [686, 176] width 17 height 16
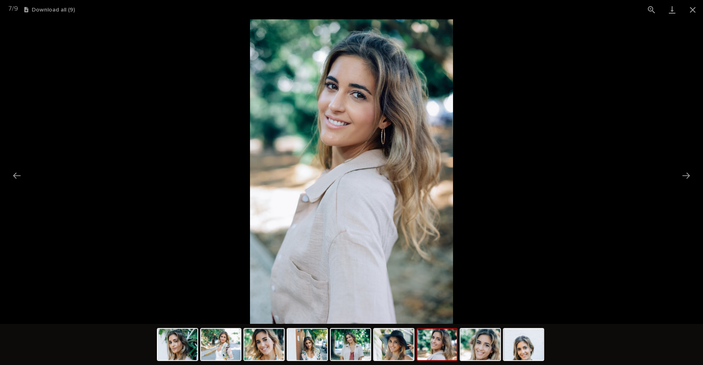
click at [691, 18] on button "Close gallery" at bounding box center [693, 9] width 21 height 19
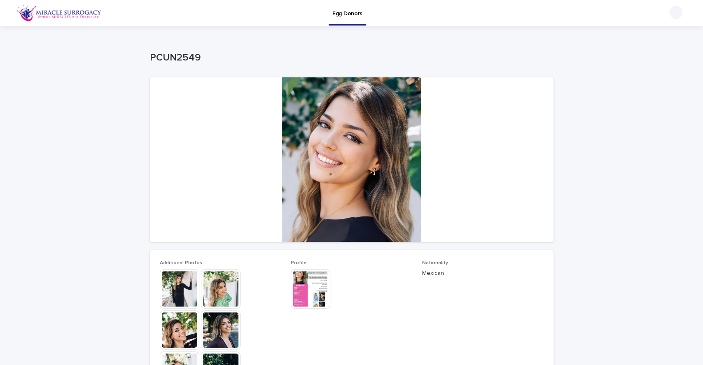
click at [214, 327] on img at bounding box center [221, 331] width 40 height 40
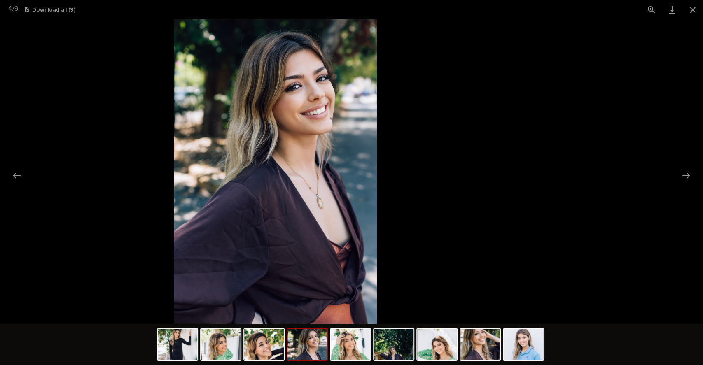
drag, startPoint x: 437, startPoint y: 196, endPoint x: 351, endPoint y: 241, distance: 96.7
click at [351, 241] on img at bounding box center [275, 171] width 203 height 305
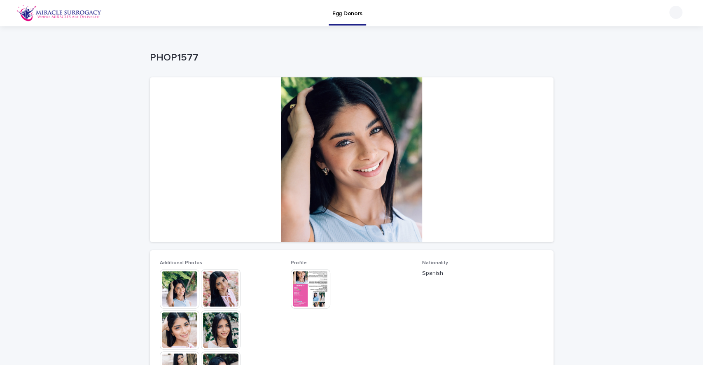
click at [359, 168] on div at bounding box center [352, 159] width 404 height 165
click at [205, 295] on img at bounding box center [221, 289] width 40 height 40
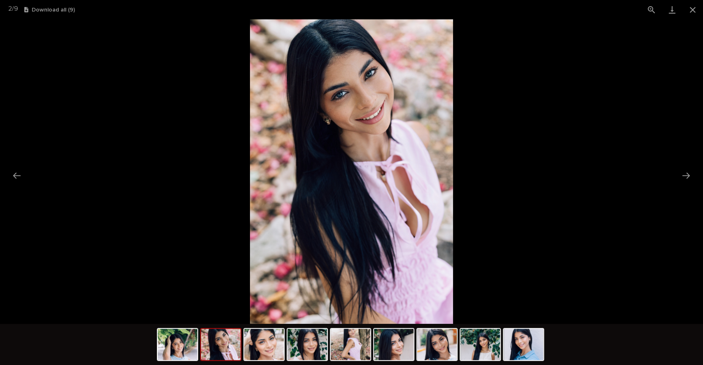
click at [690, 176] on button "Next slide" at bounding box center [686, 176] width 17 height 16
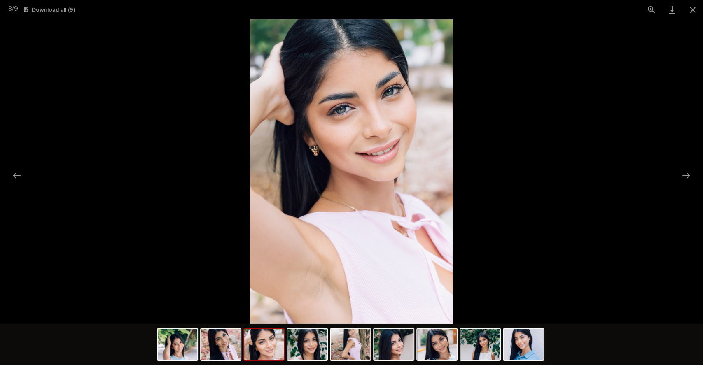
click at [684, 176] on button "Next slide" at bounding box center [686, 176] width 17 height 16
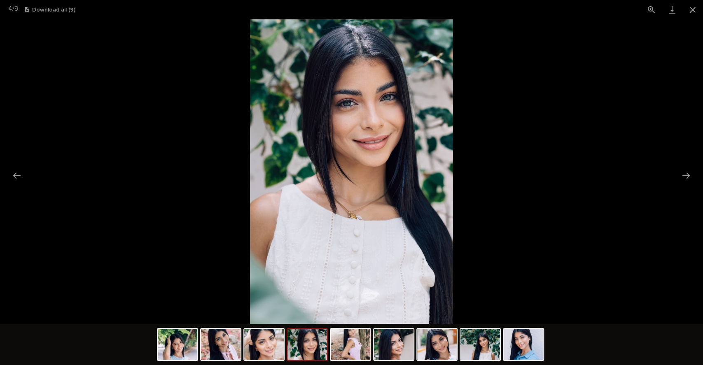
click at [684, 176] on button "Next slide" at bounding box center [686, 176] width 17 height 16
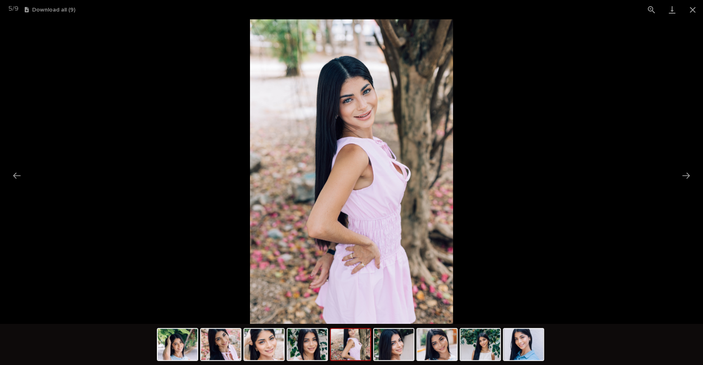
click at [684, 176] on button "Next slide" at bounding box center [686, 176] width 17 height 16
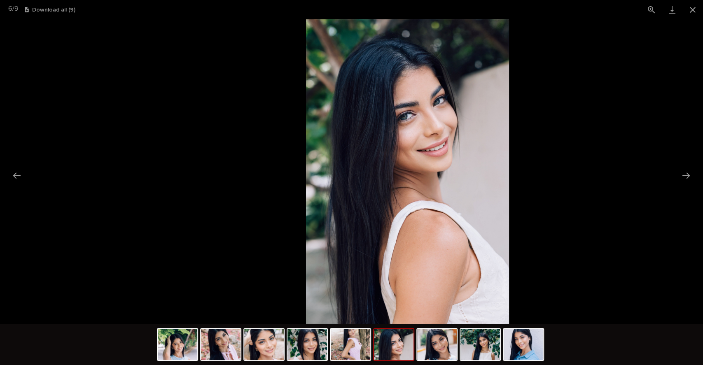
drag, startPoint x: 316, startPoint y: 182, endPoint x: 534, endPoint y: 172, distance: 217.7
click at [509, 172] on img at bounding box center [407, 171] width 203 height 305
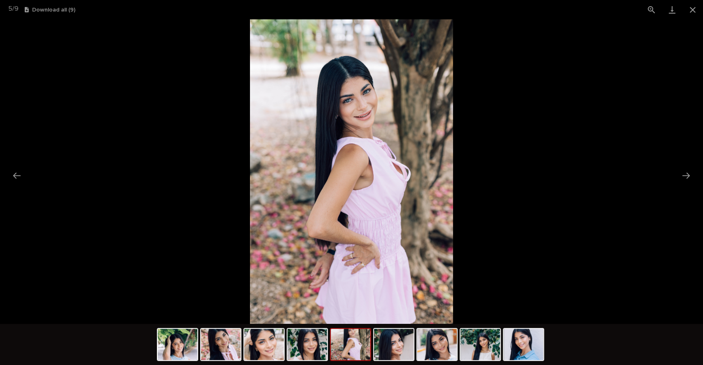
click at [685, 182] on button "Next slide" at bounding box center [686, 176] width 17 height 16
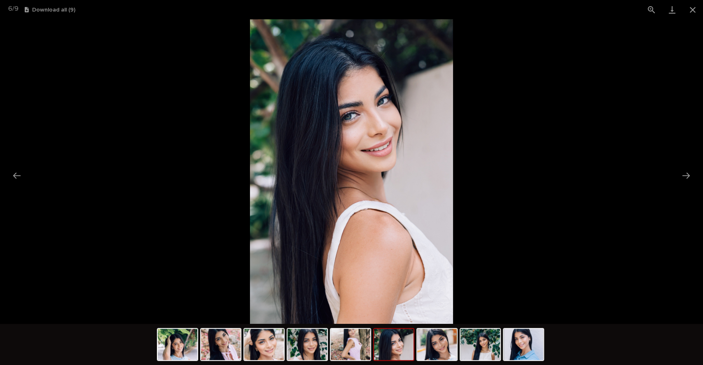
click at [685, 182] on button "Next slide" at bounding box center [686, 176] width 17 height 16
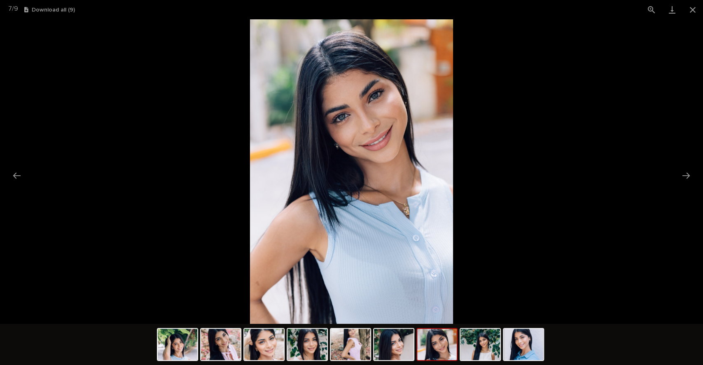
click at [685, 182] on button "Next slide" at bounding box center [686, 176] width 17 height 16
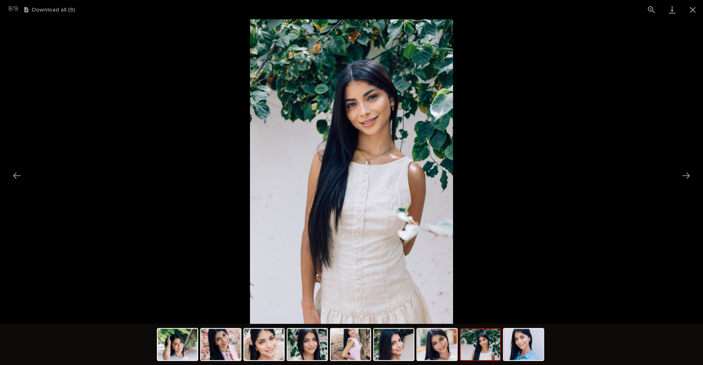
click at [685, 182] on button "Next slide" at bounding box center [686, 176] width 17 height 16
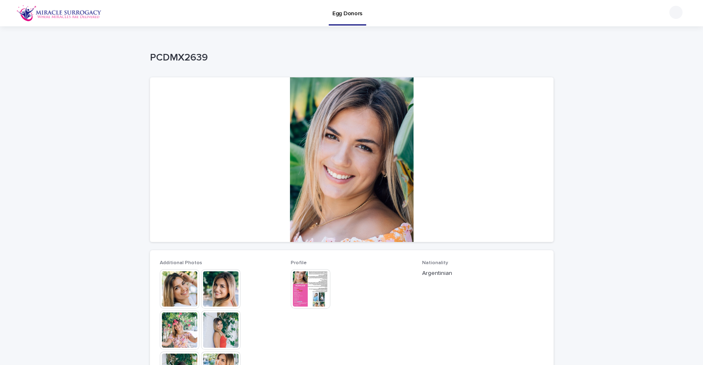
click at [348, 198] on div at bounding box center [352, 159] width 404 height 165
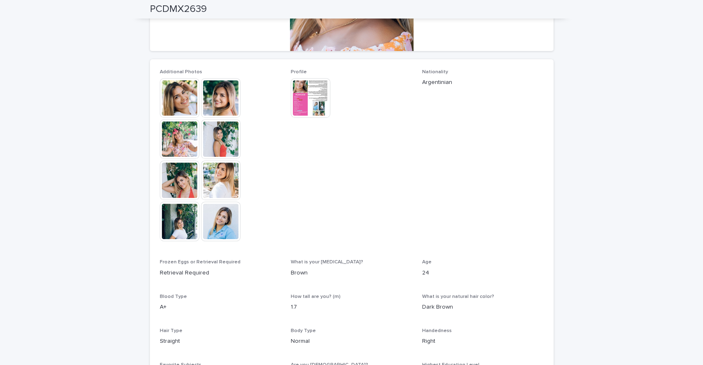
click at [215, 211] on img at bounding box center [221, 222] width 40 height 40
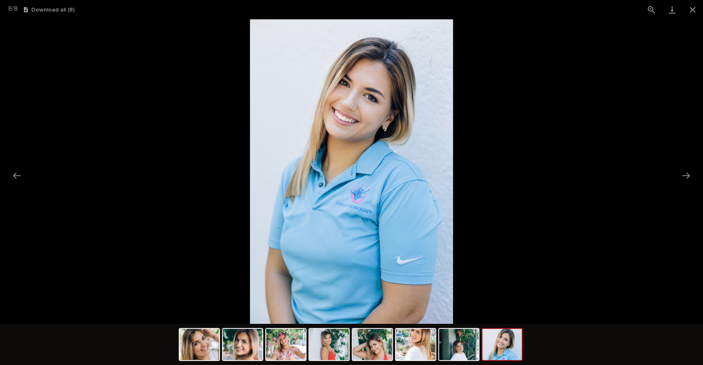
click at [685, 175] on button "Next slide" at bounding box center [686, 176] width 17 height 16
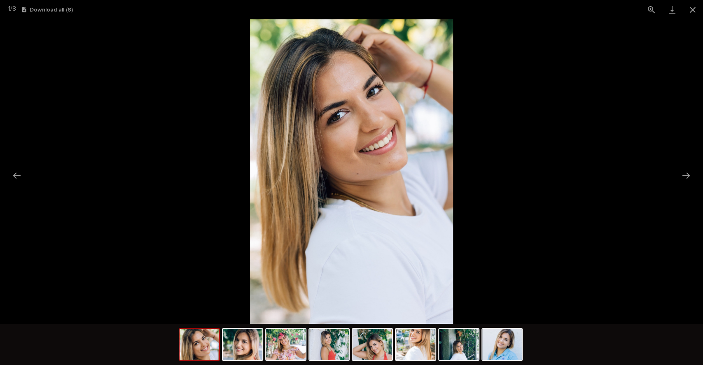
click at [685, 175] on button "Next slide" at bounding box center [686, 176] width 17 height 16
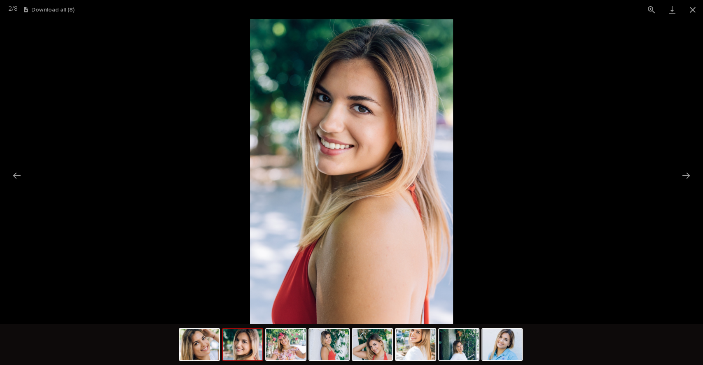
click at [685, 175] on button "Next slide" at bounding box center [686, 176] width 17 height 16
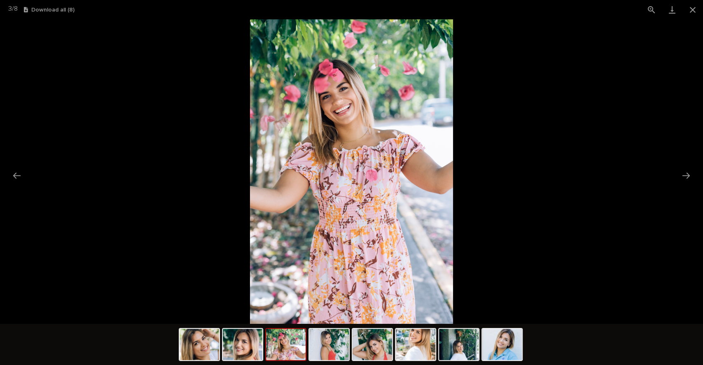
click at [685, 175] on button "Next slide" at bounding box center [686, 176] width 17 height 16
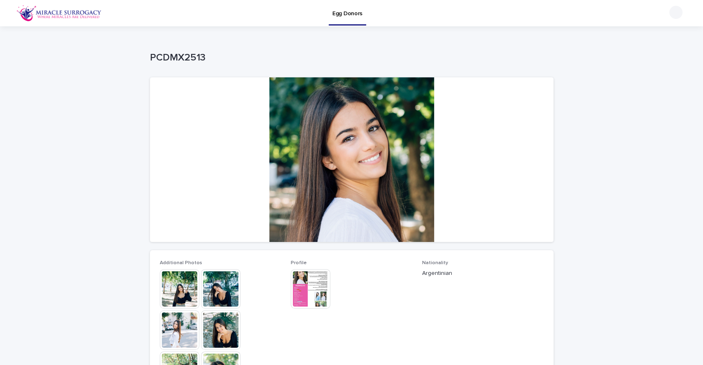
click at [220, 297] on img at bounding box center [221, 289] width 40 height 40
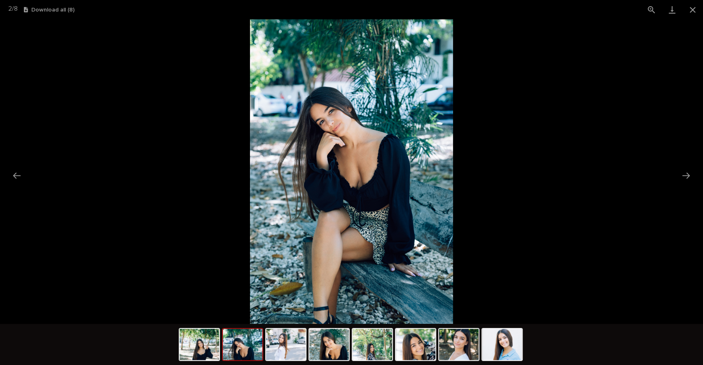
click at [334, 350] on img at bounding box center [329, 344] width 40 height 31
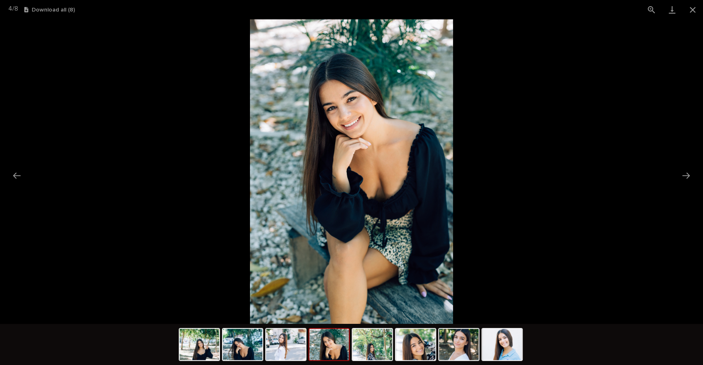
click at [374, 348] on img at bounding box center [373, 344] width 40 height 31
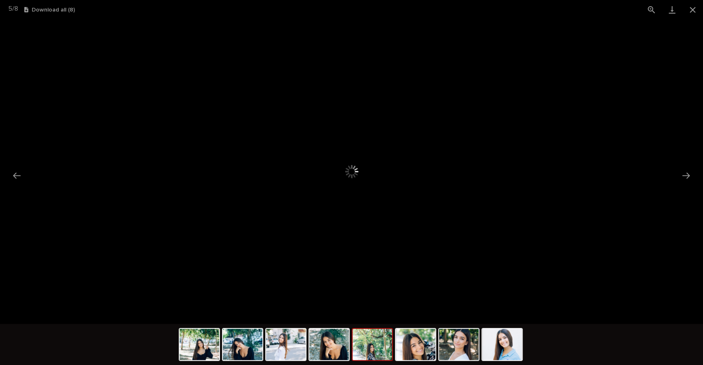
click at [325, 359] on img at bounding box center [329, 344] width 40 height 31
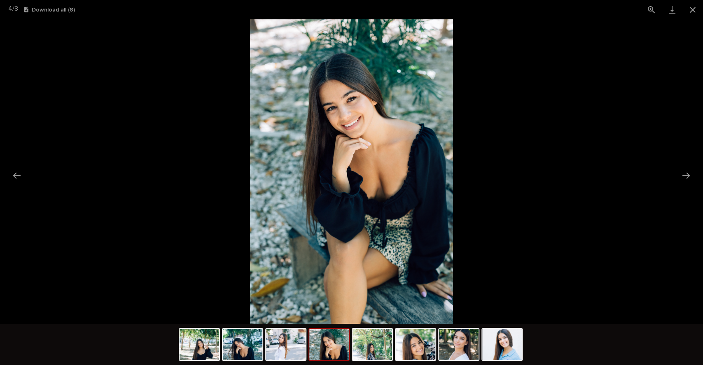
click at [399, 352] on img at bounding box center [416, 344] width 40 height 31
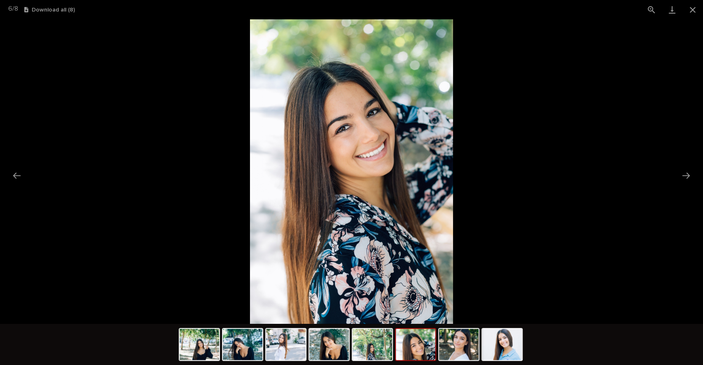
click at [423, 351] on img at bounding box center [416, 344] width 40 height 31
click at [455, 355] on img at bounding box center [459, 344] width 40 height 31
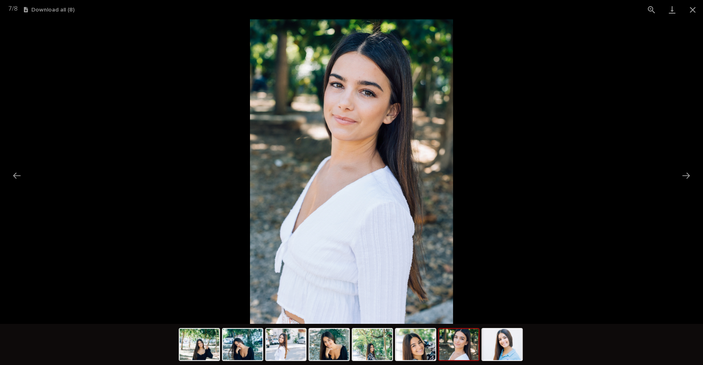
click at [513, 351] on img at bounding box center [502, 344] width 40 height 31
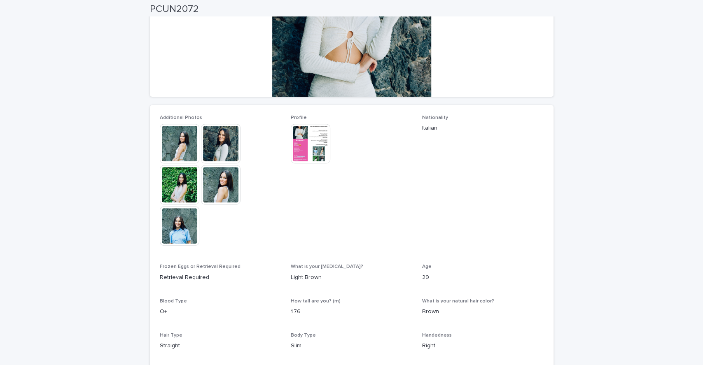
scroll to position [146, 0]
click at [179, 215] on img at bounding box center [180, 226] width 40 height 40
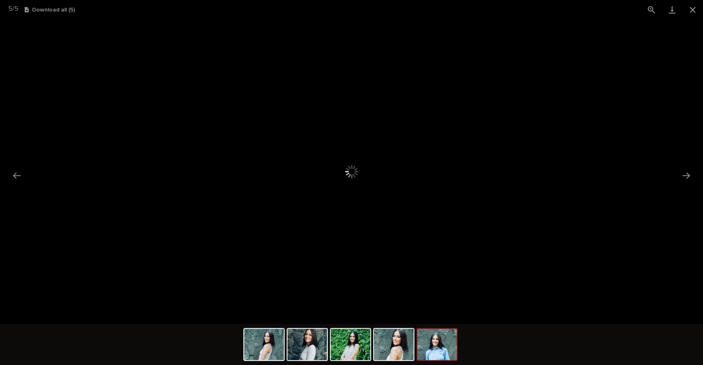
click at [684, 172] on button "Next slide" at bounding box center [686, 176] width 17 height 16
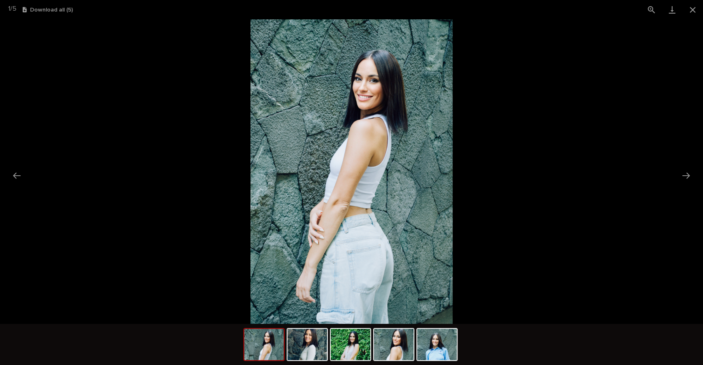
scroll to position [0, 0]
click at [379, 114] on img at bounding box center [351, 171] width 202 height 305
click at [349, 357] on img at bounding box center [351, 344] width 40 height 31
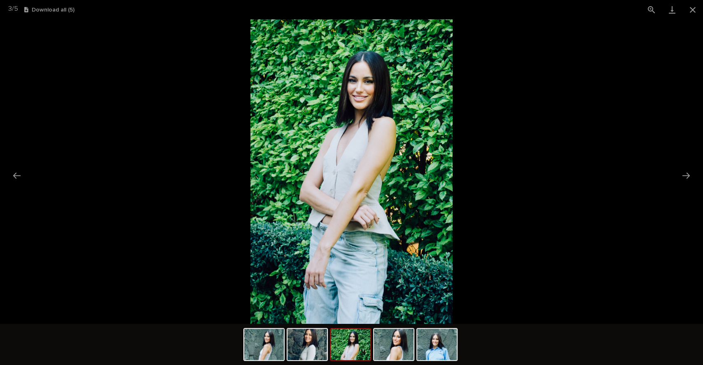
click at [349, 357] on img at bounding box center [351, 344] width 40 height 31
click at [411, 348] on img at bounding box center [394, 344] width 40 height 31
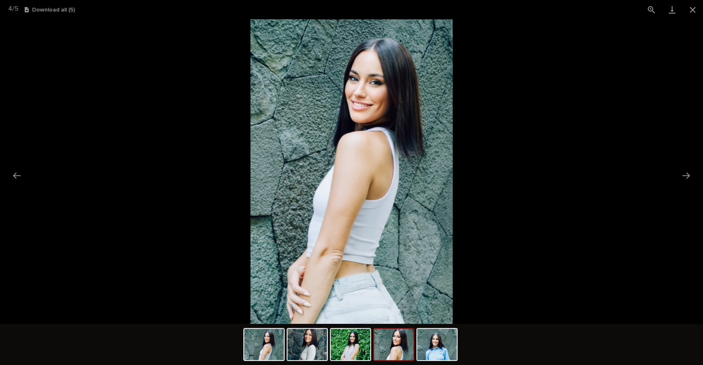
click at [434, 351] on img at bounding box center [437, 344] width 40 height 31
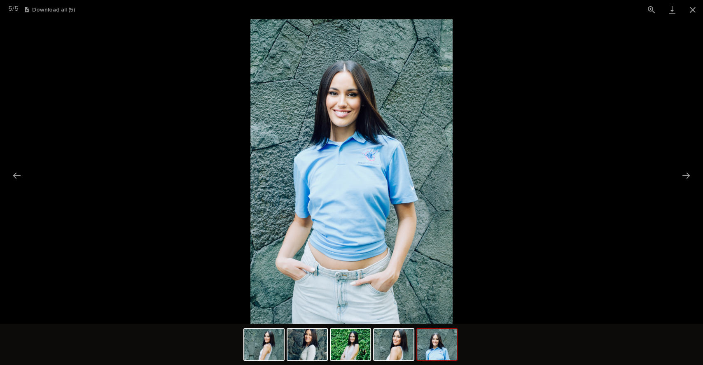
click at [690, 10] on button "Close gallery" at bounding box center [693, 9] width 21 height 19
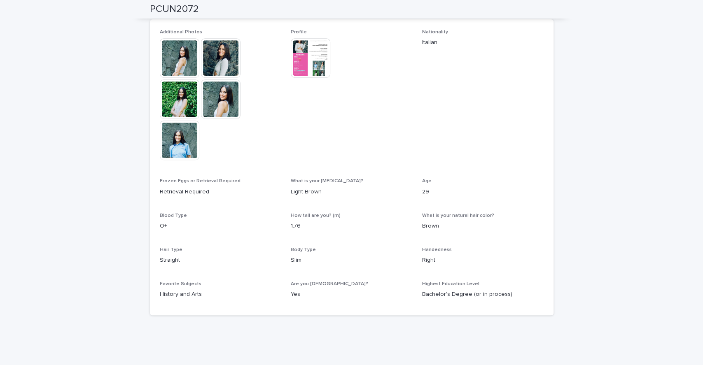
scroll to position [231, 0]
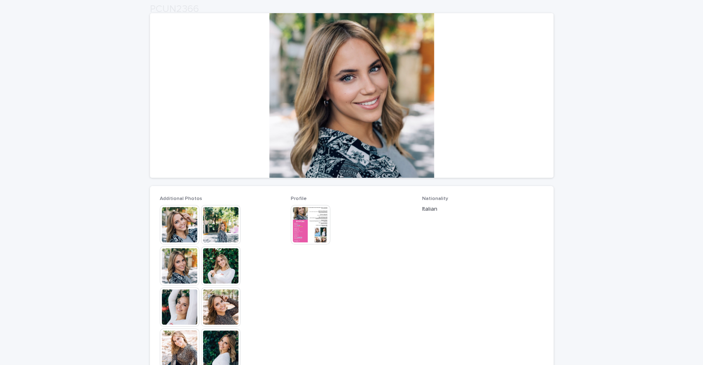
scroll to position [196, 0]
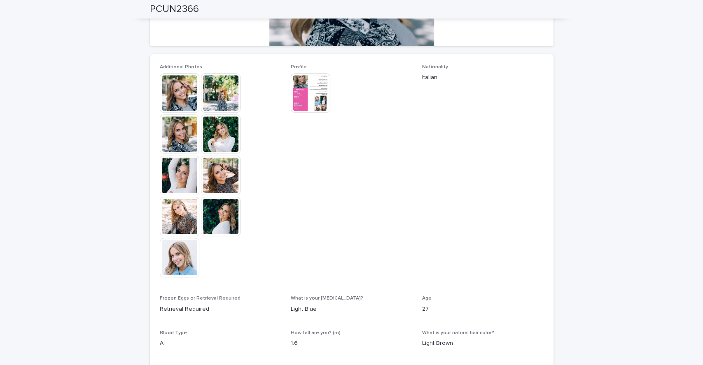
click at [150, 116] on div "Additional Photos This file cannot be opened Download File Profile This file ca…" at bounding box center [352, 243] width 404 height 379
click at [167, 97] on img at bounding box center [180, 93] width 40 height 40
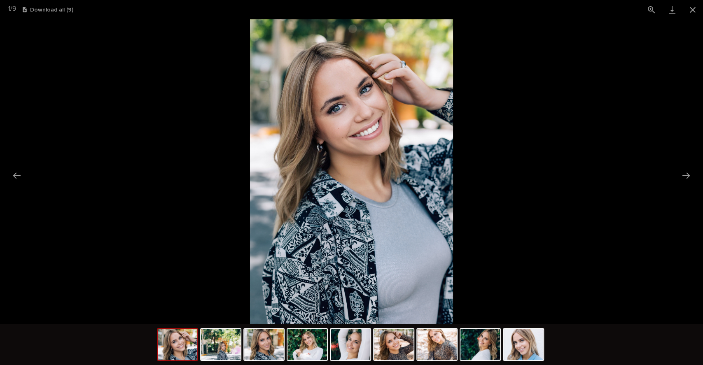
click at [252, 358] on img at bounding box center [264, 344] width 40 height 31
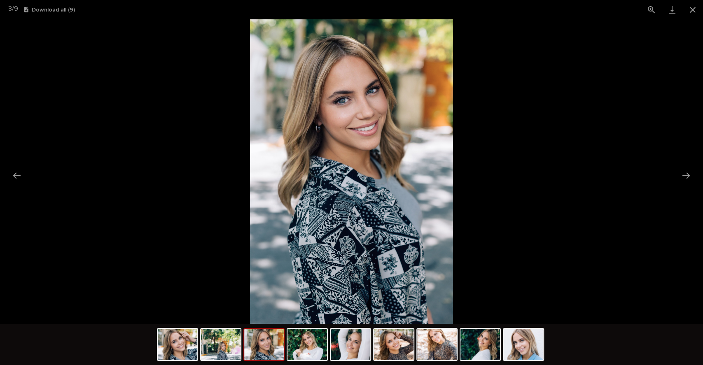
click at [302, 352] on img at bounding box center [308, 344] width 40 height 31
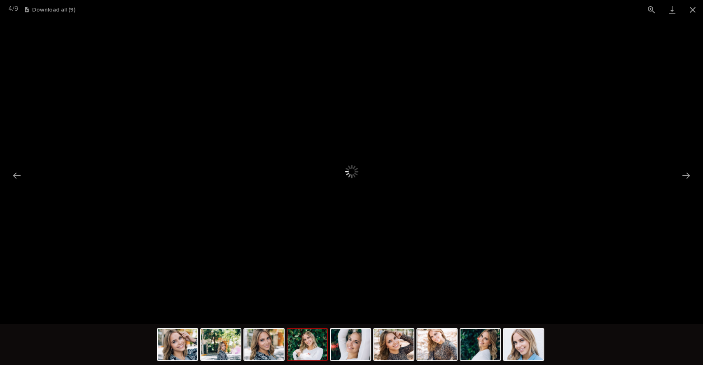
click at [350, 351] on img at bounding box center [351, 344] width 40 height 31
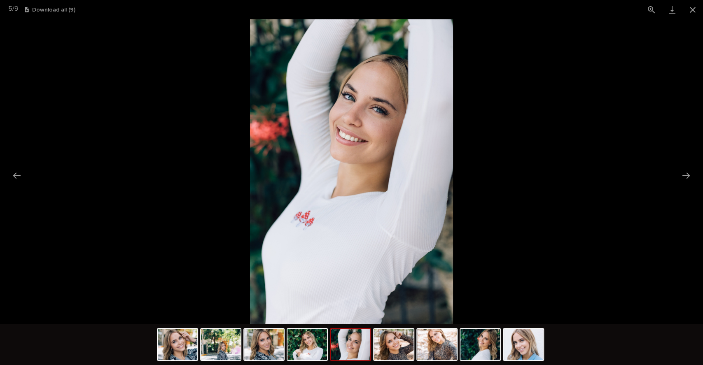
click at [392, 349] on img at bounding box center [394, 344] width 40 height 31
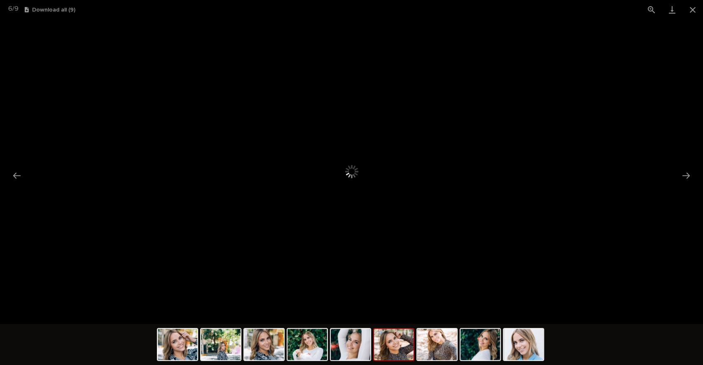
click at [436, 343] on img at bounding box center [437, 344] width 40 height 31
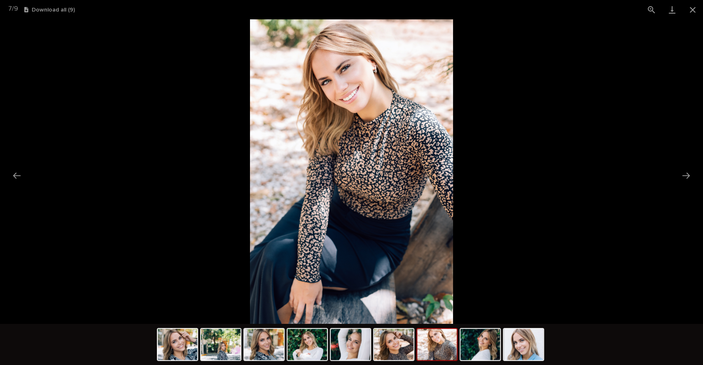
click at [524, 334] on img at bounding box center [524, 344] width 40 height 31
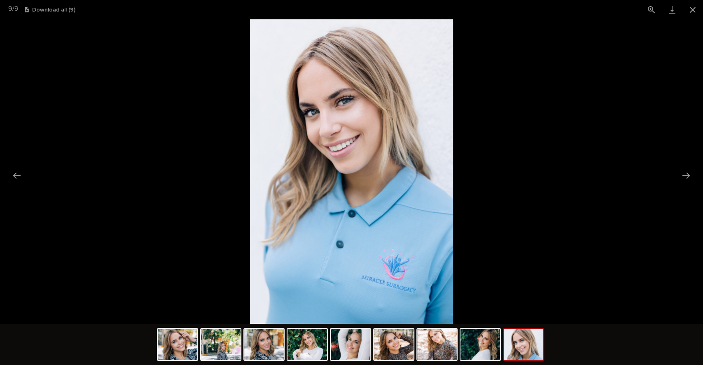
click at [692, 9] on button "Close gallery" at bounding box center [693, 9] width 21 height 19
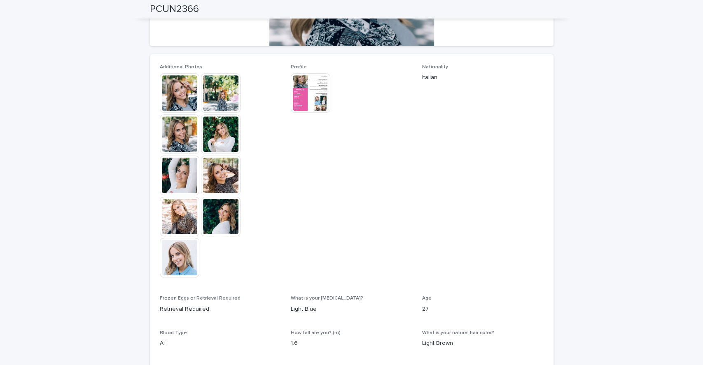
click at [291, 90] on img at bounding box center [311, 93] width 40 height 40
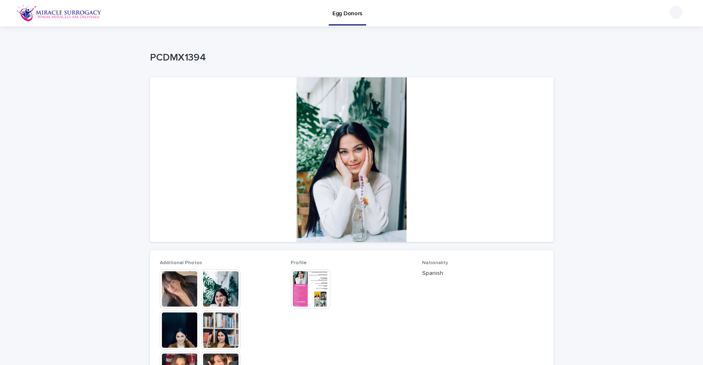
click at [208, 272] on img at bounding box center [221, 289] width 40 height 40
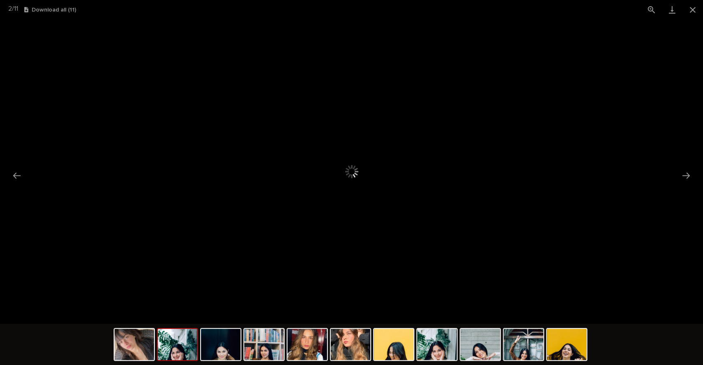
click at [175, 339] on img at bounding box center [178, 344] width 40 height 31
click at [137, 341] on img at bounding box center [135, 344] width 40 height 31
click at [515, 348] on img at bounding box center [524, 344] width 40 height 31
